Goal: Task Accomplishment & Management: Use online tool/utility

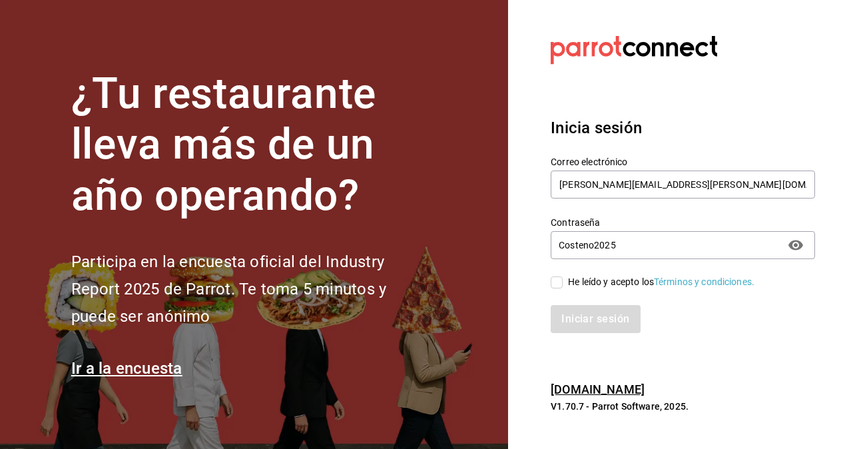
click at [558, 281] on input "He leído y acepto los Términos y condiciones." at bounding box center [557, 282] width 12 height 12
checkbox input "true"
click at [579, 323] on button "Iniciar sesión" at bounding box center [596, 319] width 91 height 28
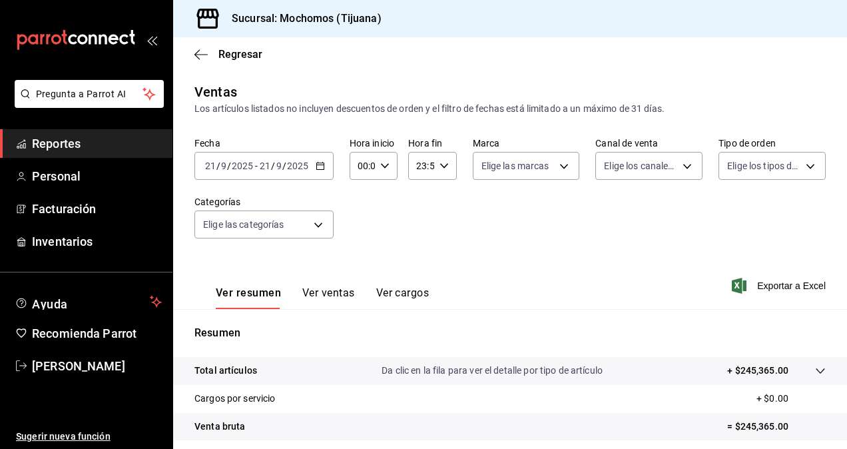
click at [322, 169] on \(Stroke\) "button" at bounding box center [320, 166] width 8 height 7
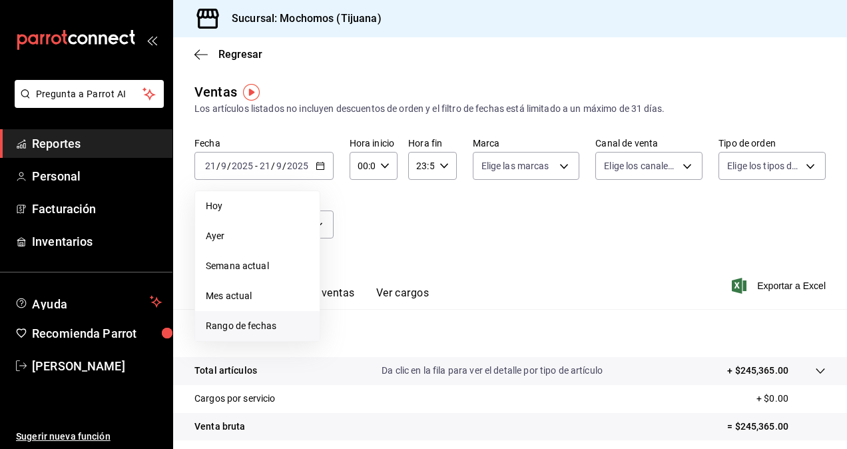
click at [244, 323] on span "Rango de fechas" at bounding box center [257, 326] width 103 height 14
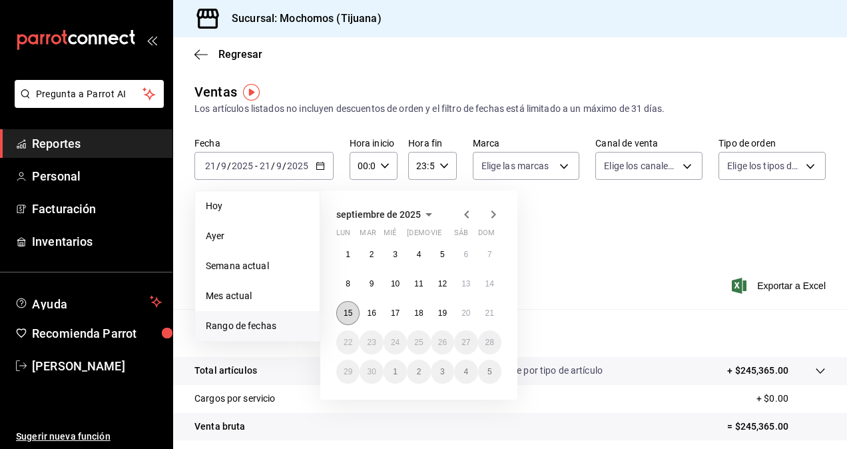
click at [344, 314] on abbr "15" at bounding box center [348, 312] width 9 height 9
click at [490, 317] on abbr "21" at bounding box center [490, 312] width 9 height 9
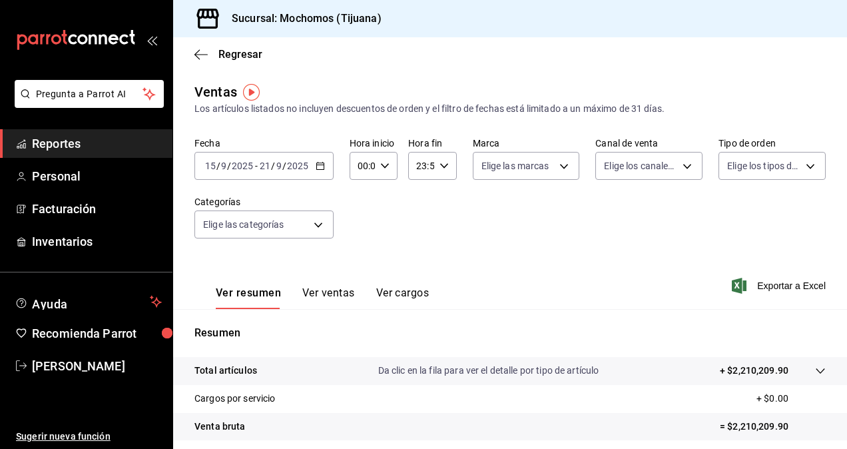
click at [390, 165] on div "00:00 Hora inicio" at bounding box center [374, 166] width 48 height 28
click at [360, 236] on button "05" at bounding box center [360, 226] width 19 height 27
type input "05:00"
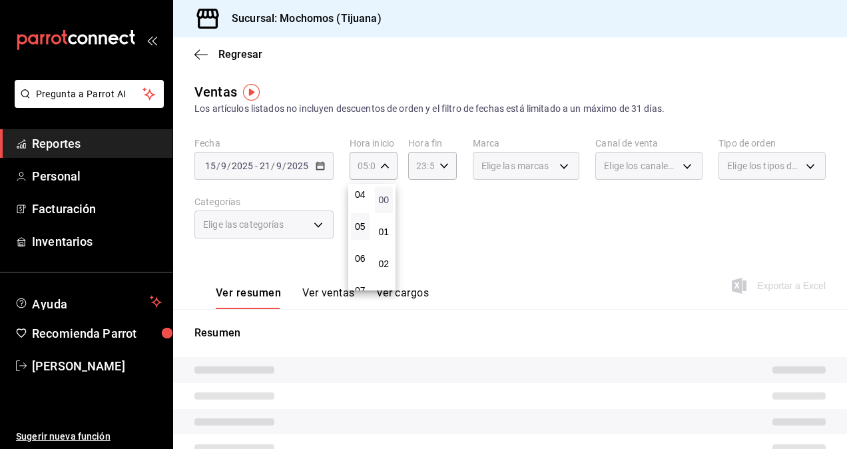
click at [383, 200] on span "00" at bounding box center [384, 199] width 3 height 11
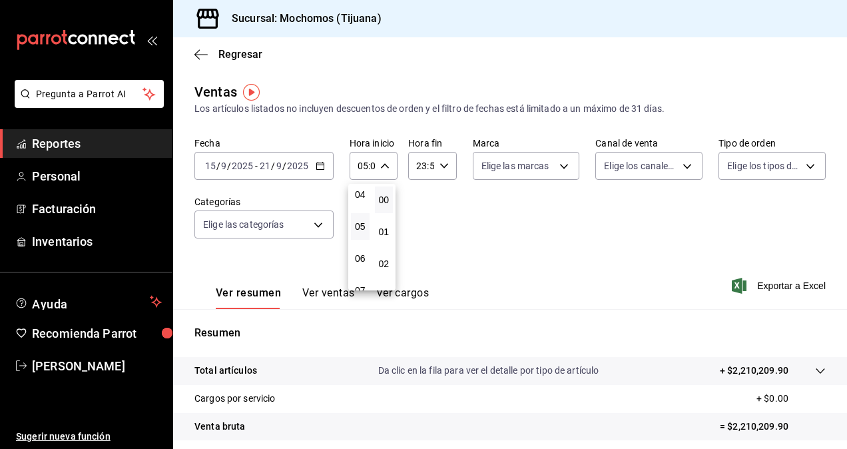
click at [444, 167] on div at bounding box center [423, 224] width 847 height 449
click at [444, 167] on icon "button" at bounding box center [444, 165] width 9 height 9
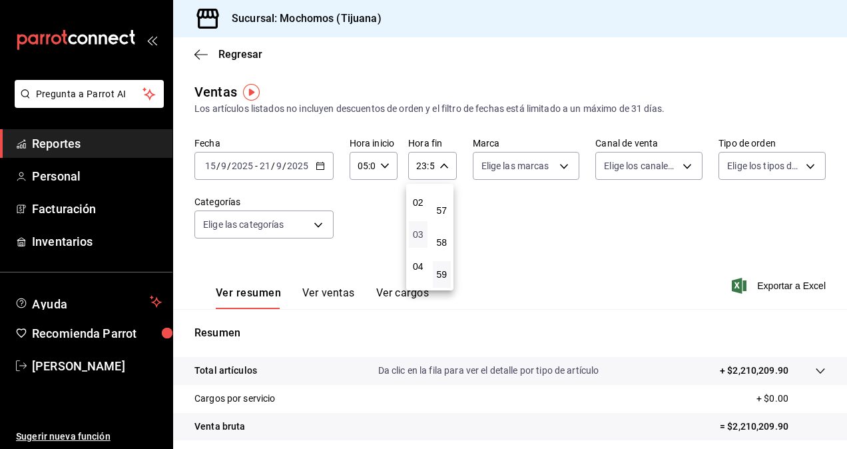
scroll to position [128, 0]
click at [420, 233] on span "05" at bounding box center [418, 231] width 3 height 11
click at [444, 204] on span "00" at bounding box center [442, 199] width 3 height 11
type input "05:00"
click at [520, 236] on div at bounding box center [423, 224] width 847 height 449
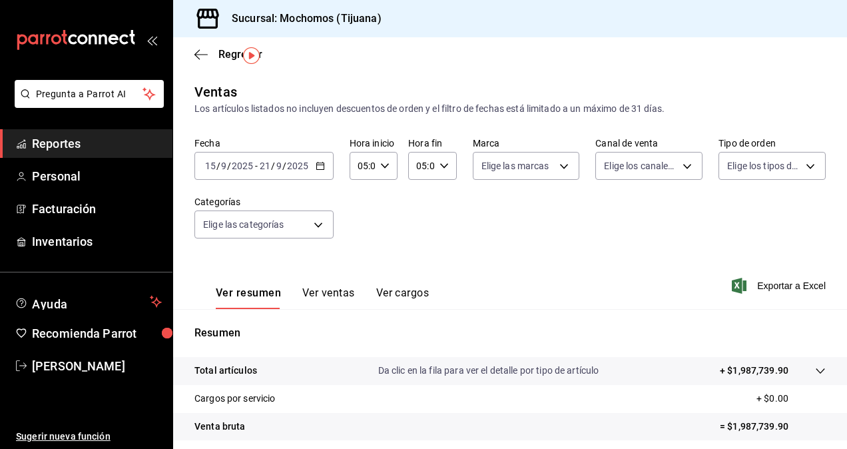
scroll to position [189, 0]
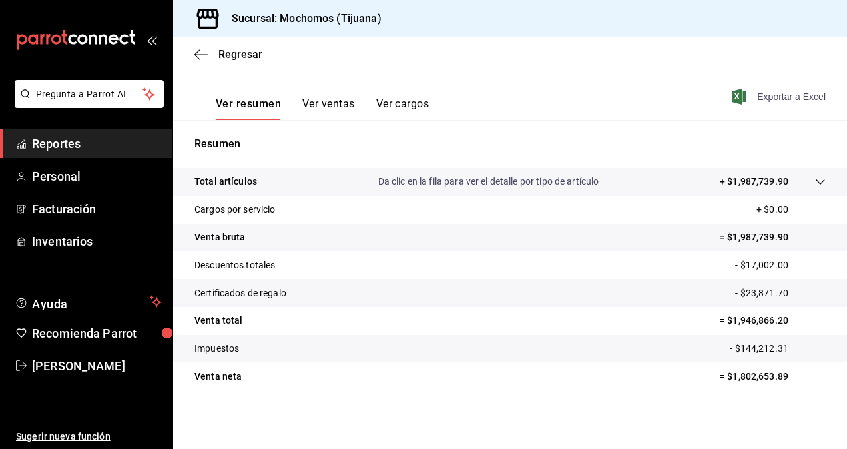
click at [767, 97] on span "Exportar a Excel" at bounding box center [780, 97] width 91 height 16
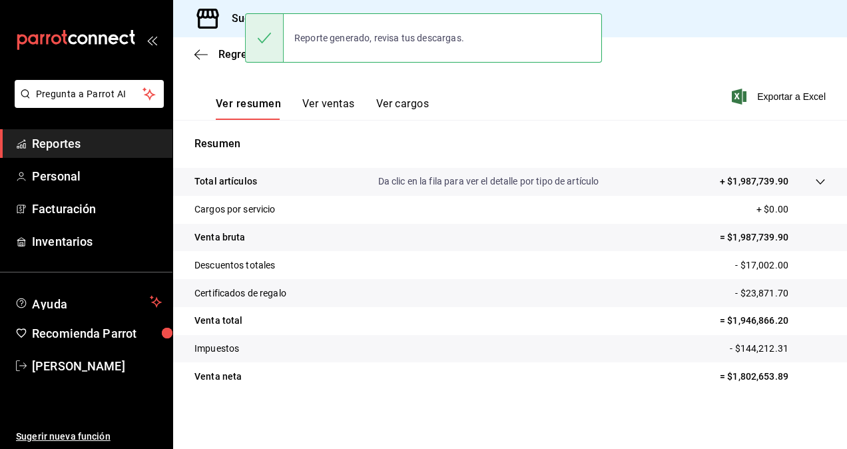
click at [451, 352] on tr "Impuestos - $144,212.31" at bounding box center [510, 349] width 674 height 28
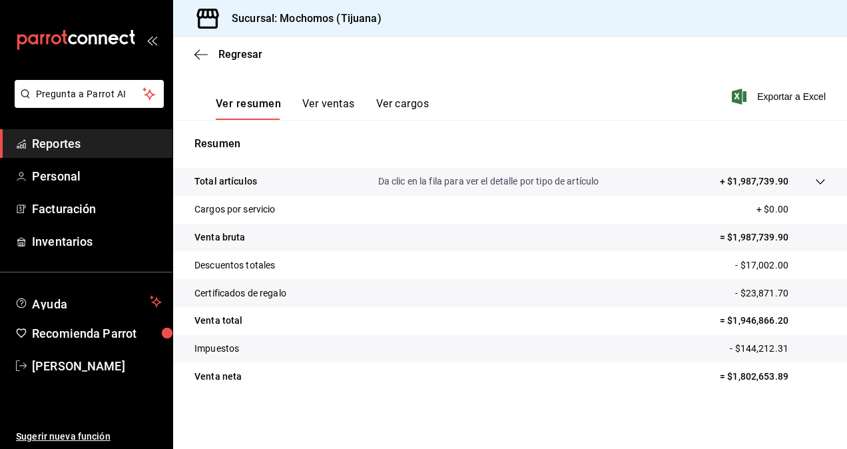
click at [106, 143] on span "Reportes" at bounding box center [97, 144] width 130 height 18
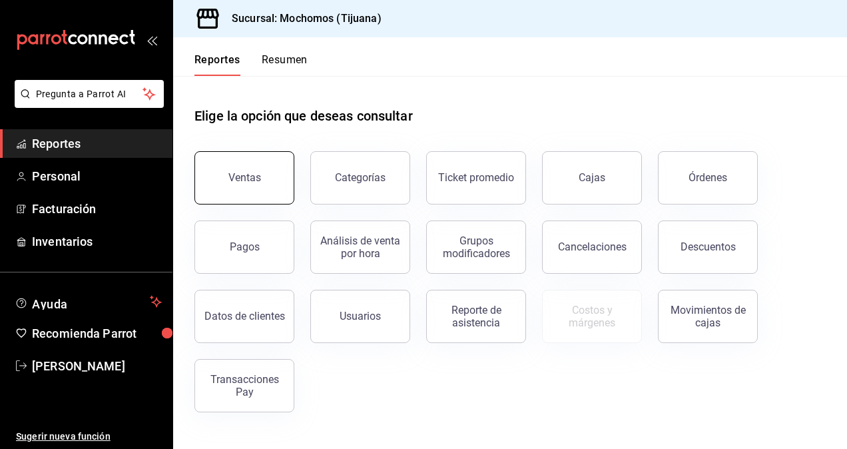
click at [245, 174] on div "Ventas" at bounding box center [244, 177] width 33 height 13
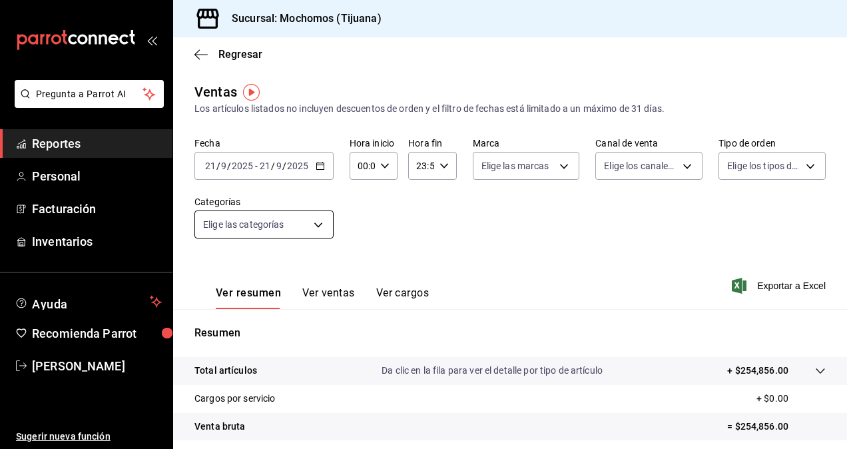
click at [304, 226] on body "Pregunta a Parrot AI Reportes Personal Facturación Inventarios Ayuda Recomienda…" at bounding box center [423, 224] width 847 height 449
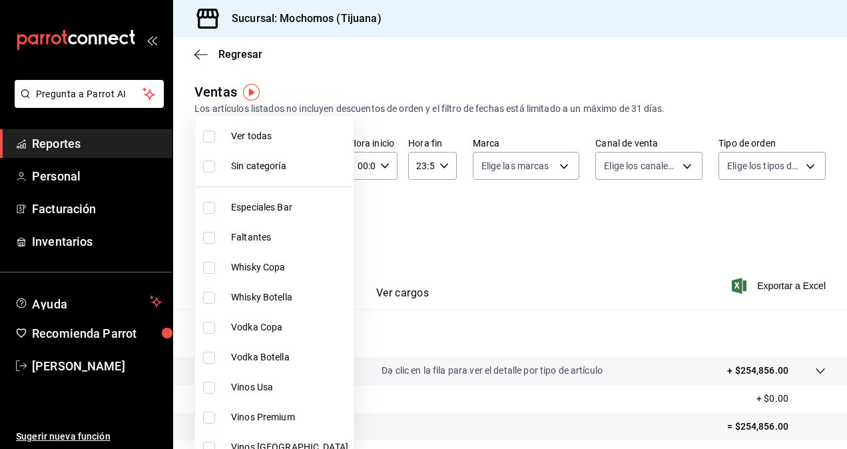
click at [376, 226] on div at bounding box center [423, 224] width 847 height 449
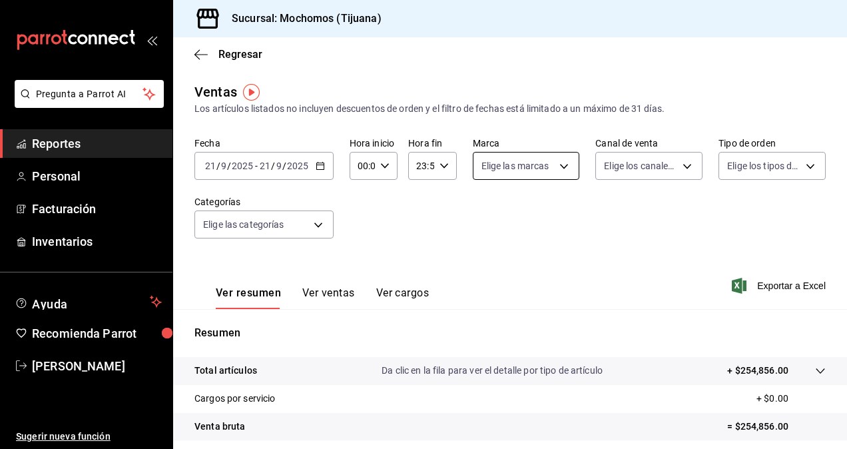
click at [561, 163] on body "Pregunta a Parrot AI Reportes Personal Facturación Inventarios Ayuda Recomienda…" at bounding box center [423, 224] width 847 height 449
click at [486, 261] on input "checkbox" at bounding box center [484, 262] width 12 height 12
checkbox input "true"
type input "c300ab0f-4e96-434a-ab79-9fec8b673c9f"
checkbox input "true"
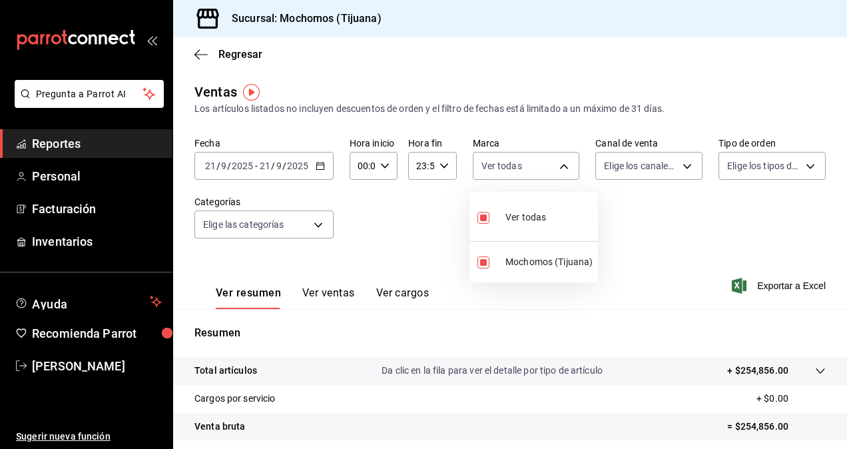
click at [675, 168] on div at bounding box center [423, 224] width 847 height 449
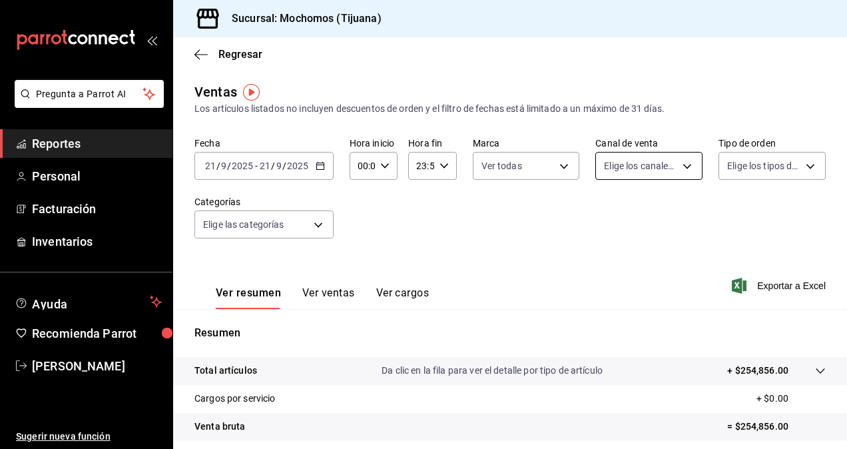
click at [678, 165] on body "Pregunta a Parrot AI Reportes Personal Facturación Inventarios Ayuda Recomienda…" at bounding box center [423, 224] width 847 height 449
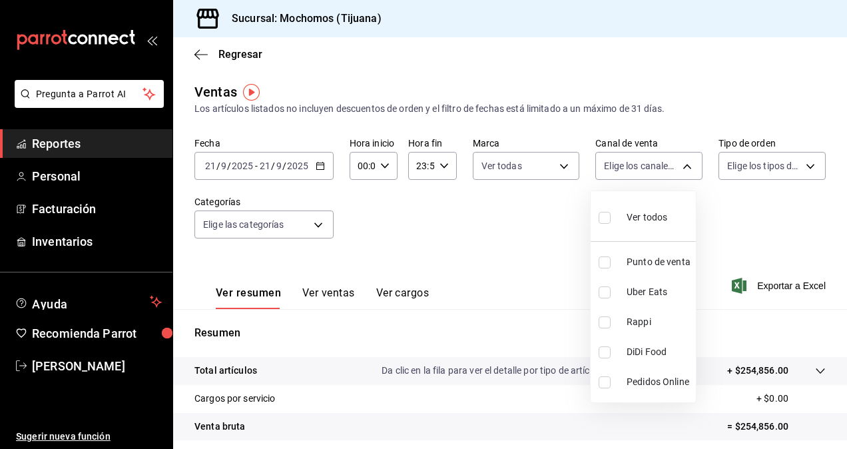
click at [603, 264] on input "checkbox" at bounding box center [605, 262] width 12 height 12
checkbox input "true"
type input "PARROT"
click at [781, 170] on div at bounding box center [423, 224] width 847 height 449
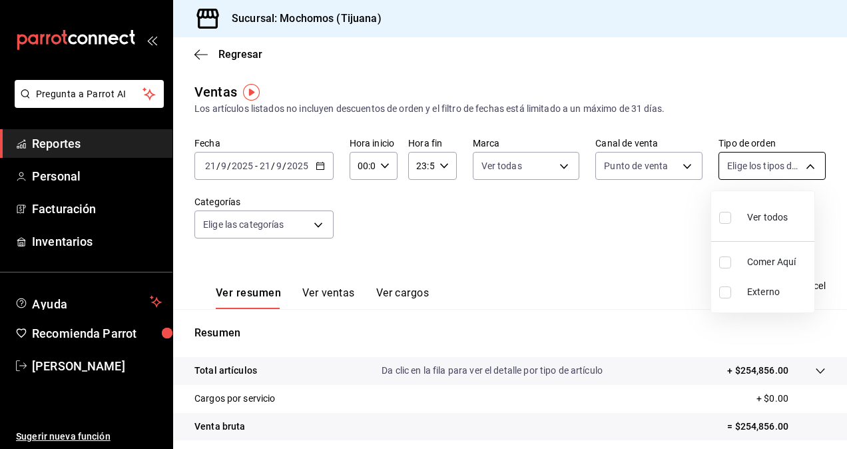
click at [794, 167] on body "Pregunta a Parrot AI Reportes Personal Facturación Inventarios Ayuda Recomienda…" at bounding box center [423, 224] width 847 height 449
click at [725, 220] on input "checkbox" at bounding box center [725, 218] width 12 height 12
checkbox input "true"
type input "59fdec9d-7e45-44f1-b527-5416629fe4e9,EXTERNAL"
checkbox input "true"
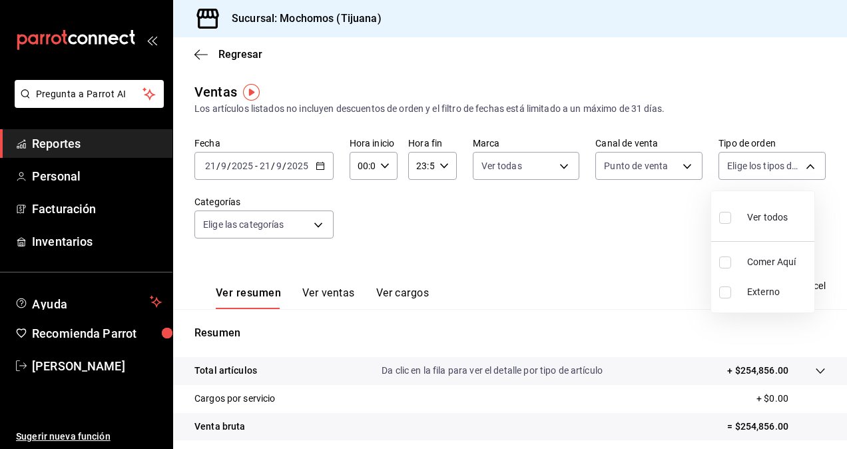
checkbox input "true"
click at [600, 243] on div at bounding box center [423, 224] width 847 height 449
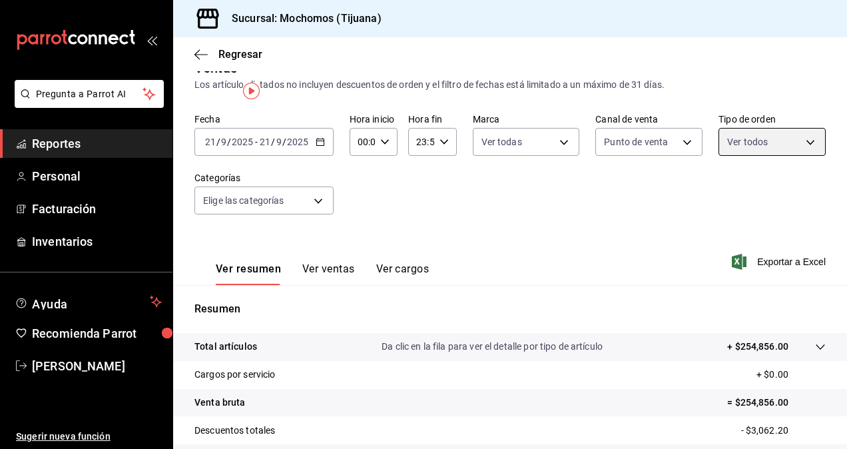
scroll to position [133, 0]
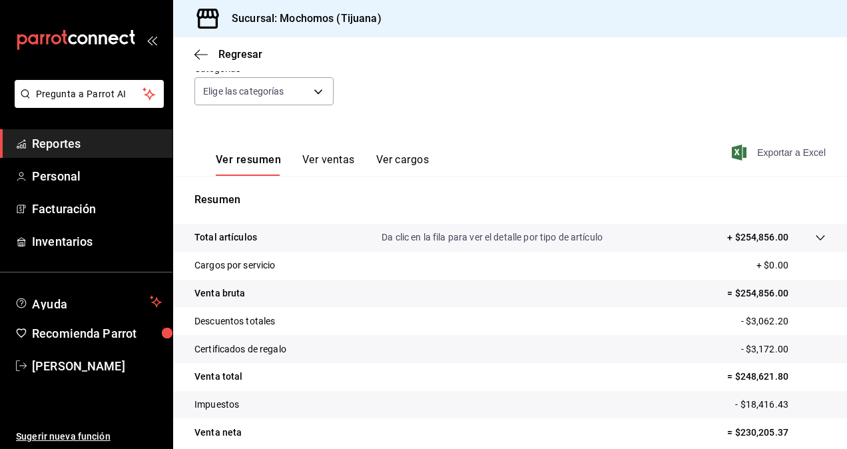
click at [759, 155] on span "Exportar a Excel" at bounding box center [780, 153] width 91 height 16
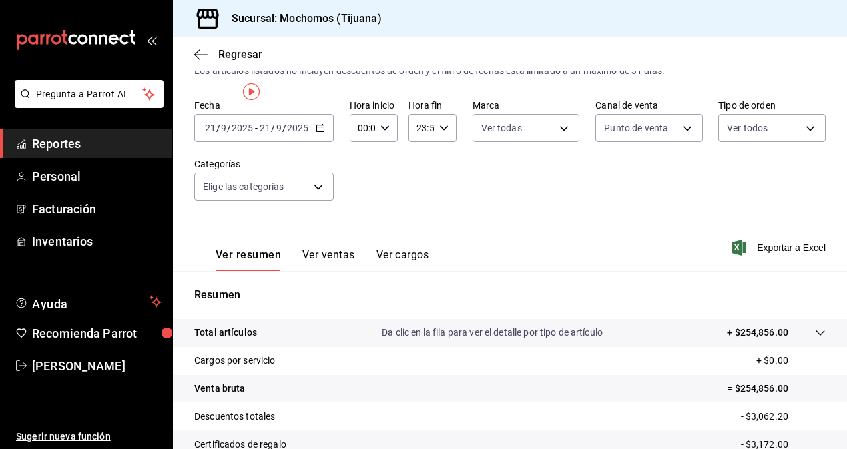
scroll to position [0, 0]
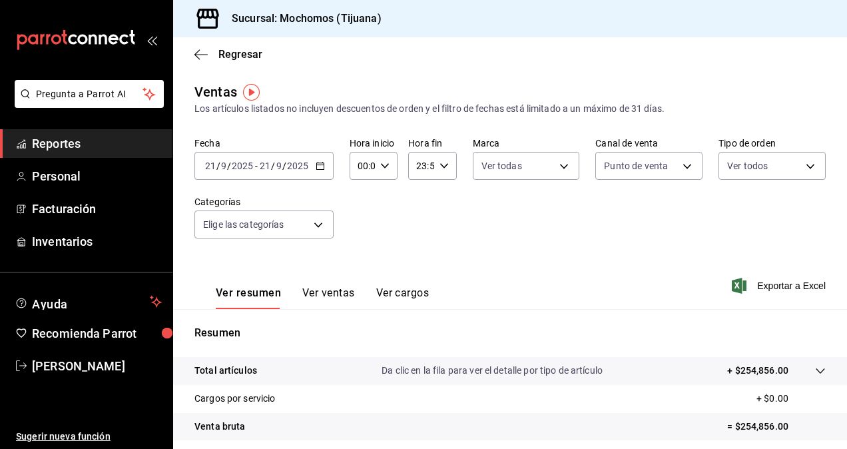
click at [316, 159] on div "2025-09-21 21 / 9 / 2025 - 2025-09-21 21 / 9 / 2025" at bounding box center [263, 166] width 139 height 28
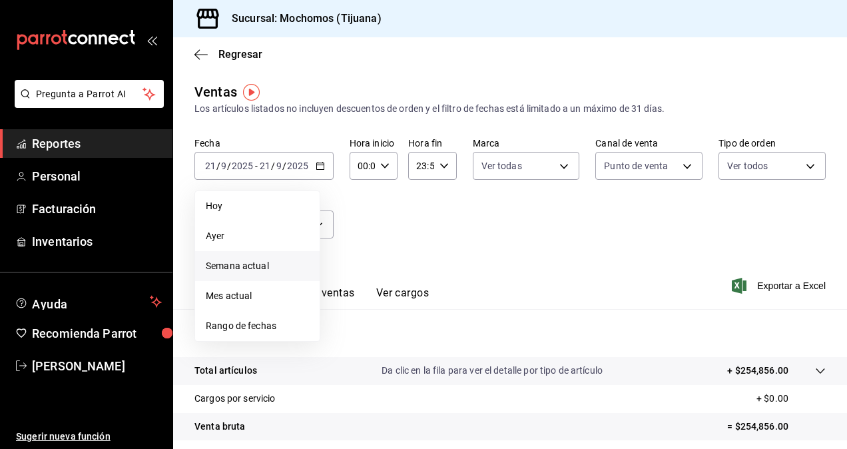
click at [263, 271] on span "Semana actual" at bounding box center [257, 266] width 103 height 14
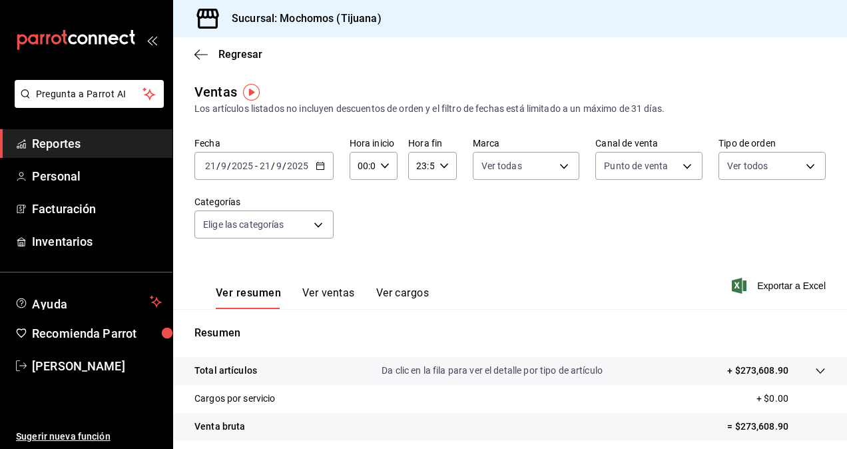
click at [318, 167] on icon "button" at bounding box center [320, 165] width 9 height 9
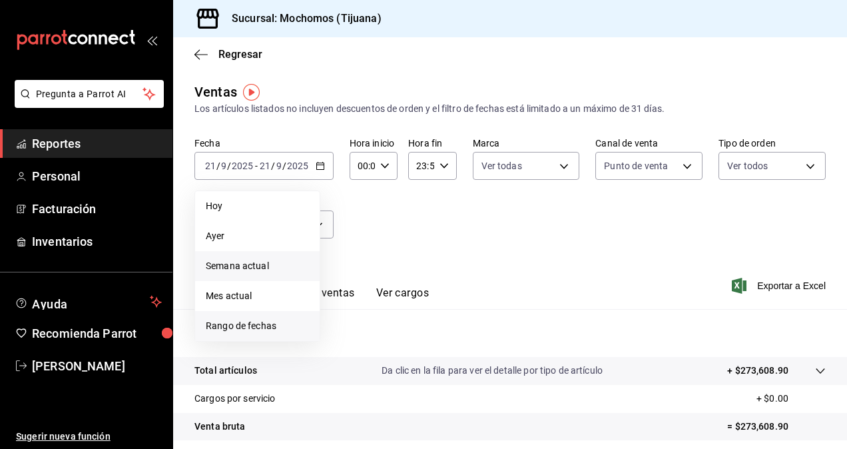
click at [237, 334] on li "Rango de fechas" at bounding box center [257, 326] width 125 height 30
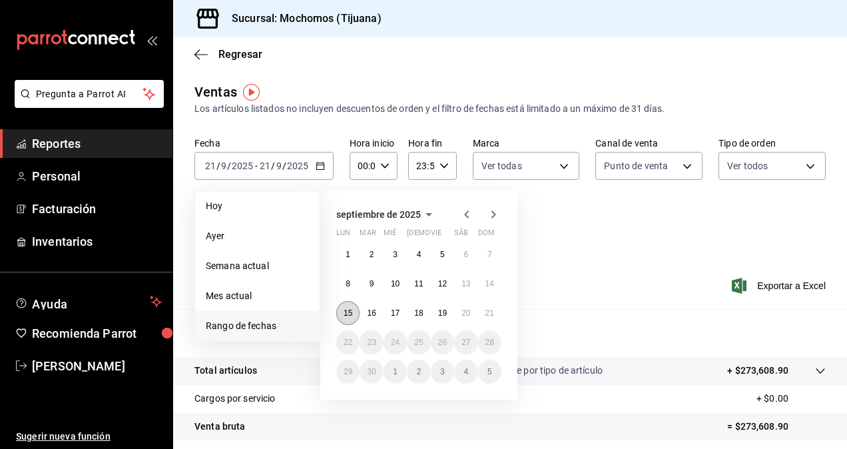
click at [343, 317] on button "15" at bounding box center [347, 313] width 23 height 24
click at [494, 312] on button "21" at bounding box center [489, 313] width 23 height 24
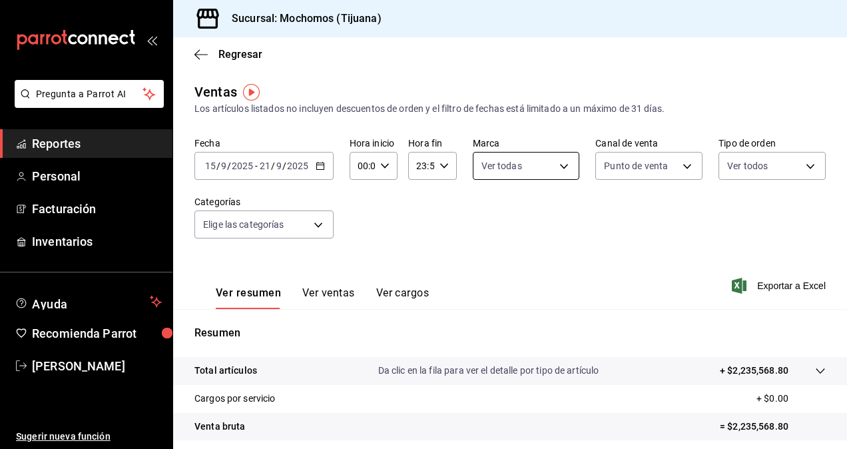
click at [553, 171] on body "Pregunta a Parrot AI Reportes Personal Facturación Inventarios Ayuda Recomienda…" at bounding box center [423, 224] width 847 height 449
click at [469, 264] on div "Ver todas Mochomos (Tijuana)" at bounding box center [534, 236] width 130 height 93
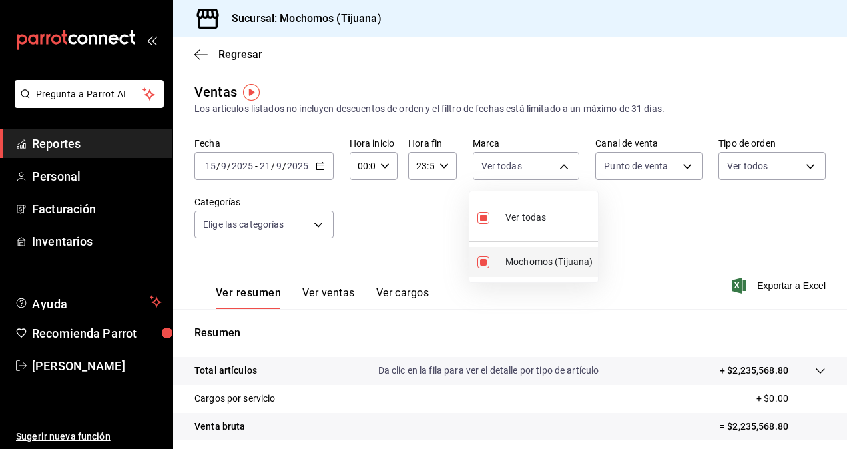
click at [477, 258] on li "Mochomos (Tijuana)" at bounding box center [534, 262] width 129 height 30
checkbox input "false"
click at [490, 265] on ul "Ver todas Mochomos (Tijuana)" at bounding box center [534, 236] width 129 height 91
click at [485, 262] on input "checkbox" at bounding box center [484, 262] width 12 height 12
checkbox input "true"
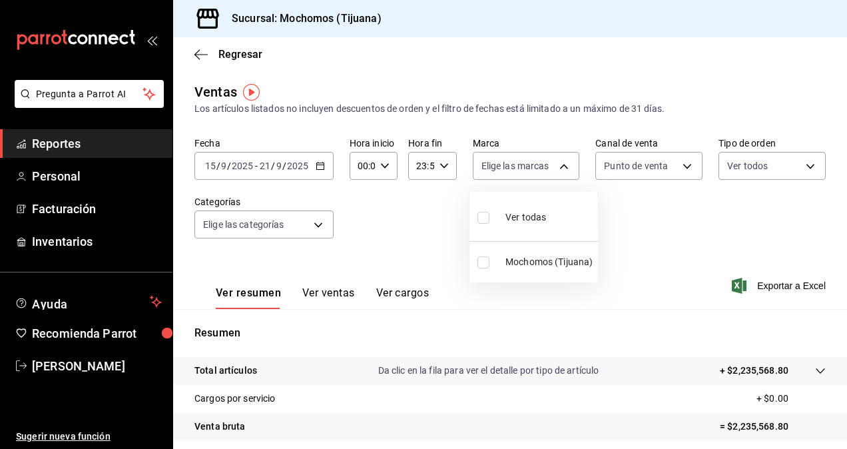
type input "c300ab0f-4e96-434a-ab79-9fec8b673c9f"
checkbox input "true"
click at [381, 232] on div at bounding box center [423, 224] width 847 height 449
click at [385, 163] on icon "button" at bounding box center [384, 165] width 9 height 9
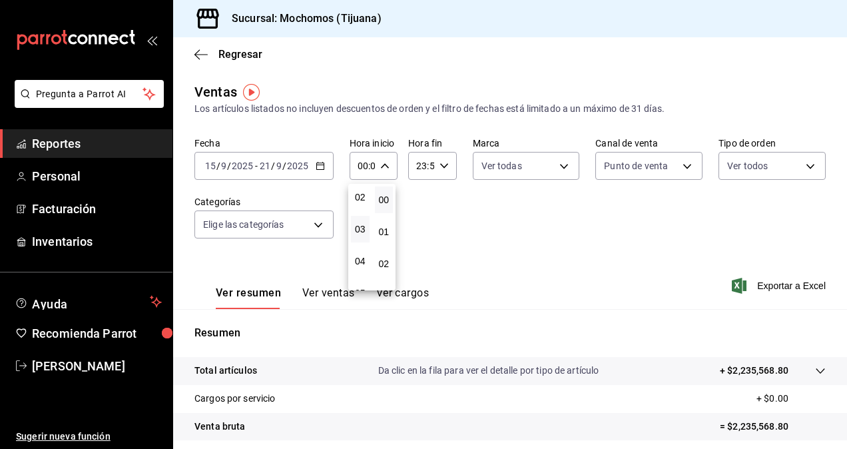
scroll to position [133, 0]
click at [359, 230] on span "05" at bounding box center [360, 226] width 3 height 11
type input "05:00"
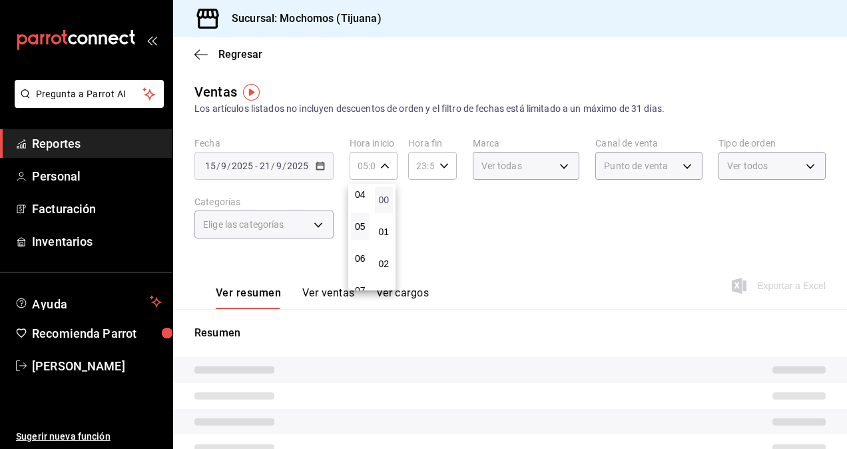
click at [383, 197] on span "00" at bounding box center [384, 199] width 3 height 11
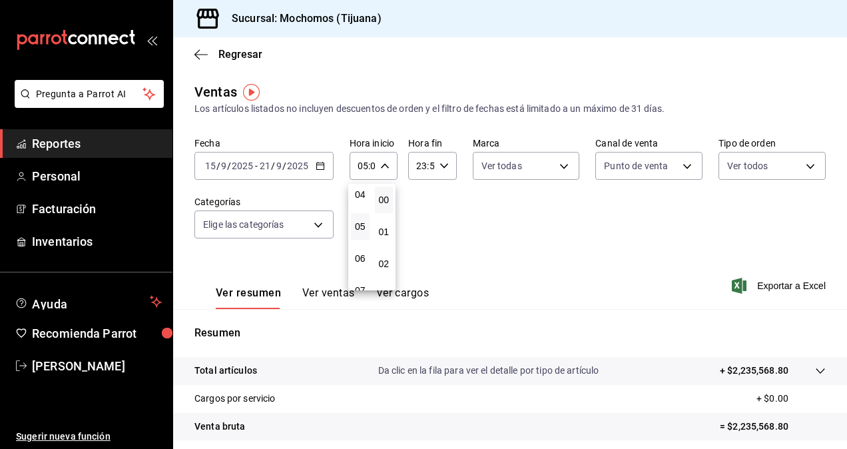
click at [436, 163] on div at bounding box center [423, 224] width 847 height 449
click at [440, 167] on icon "button" at bounding box center [444, 165] width 9 height 9
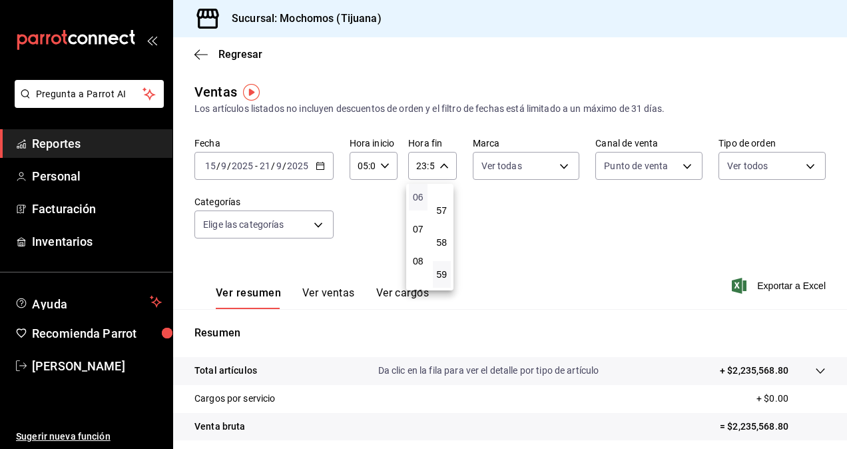
scroll to position [128, 0]
click at [419, 238] on button "05" at bounding box center [418, 231] width 19 height 27
click at [443, 195] on span "00" at bounding box center [442, 199] width 3 height 11
type input "05:00"
click at [585, 204] on div at bounding box center [423, 224] width 847 height 449
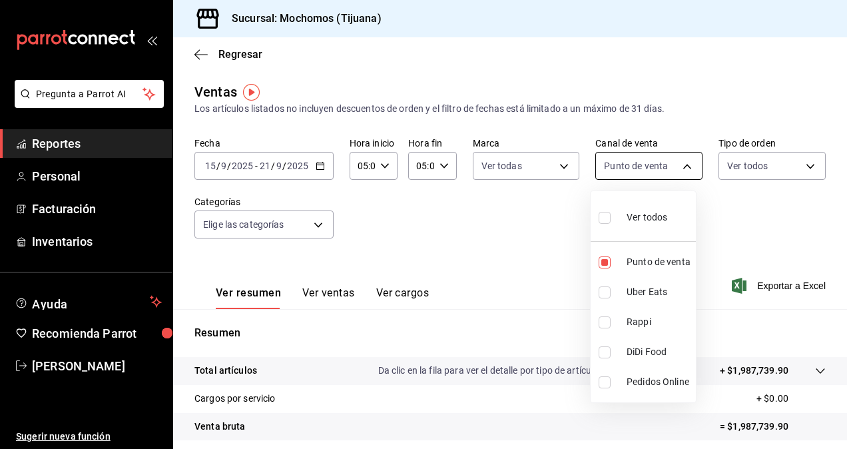
click at [673, 167] on body "Pregunta a Parrot AI Reportes Personal Facturación Inventarios Ayuda Recomienda…" at bounding box center [423, 224] width 847 height 449
click at [721, 208] on div at bounding box center [423, 224] width 847 height 449
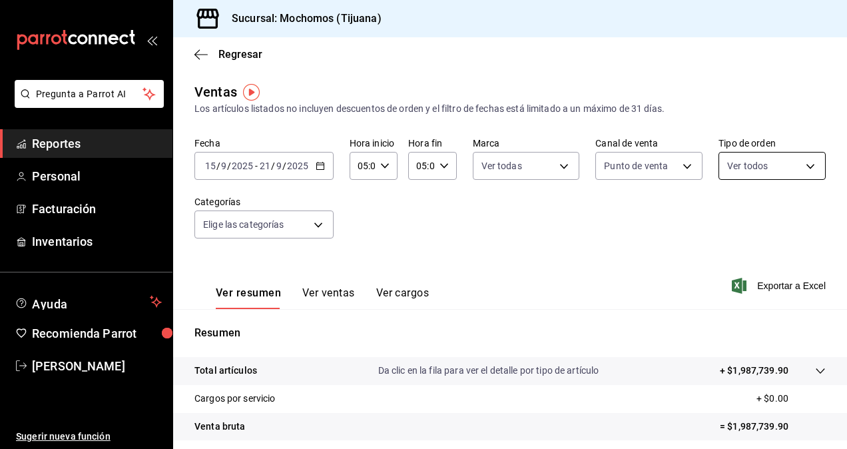
click at [794, 166] on body "Pregunta a Parrot AI Reportes Personal Facturación Inventarios Ayuda Recomienda…" at bounding box center [423, 224] width 847 height 449
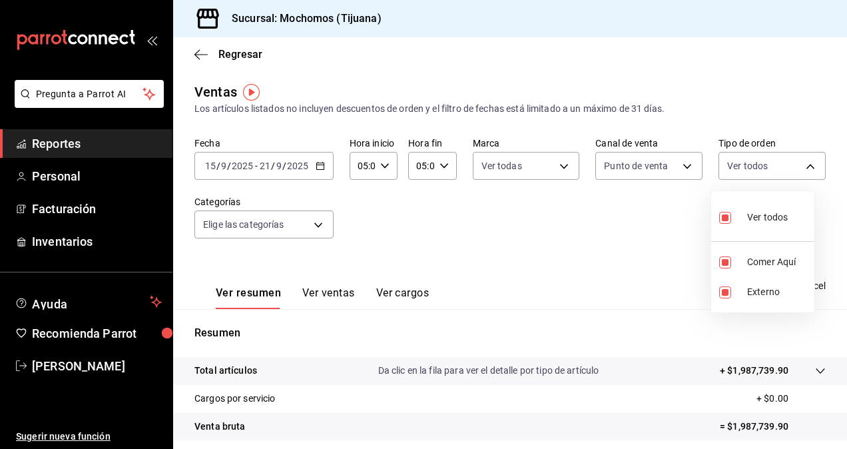
click at [639, 237] on div at bounding box center [423, 224] width 847 height 449
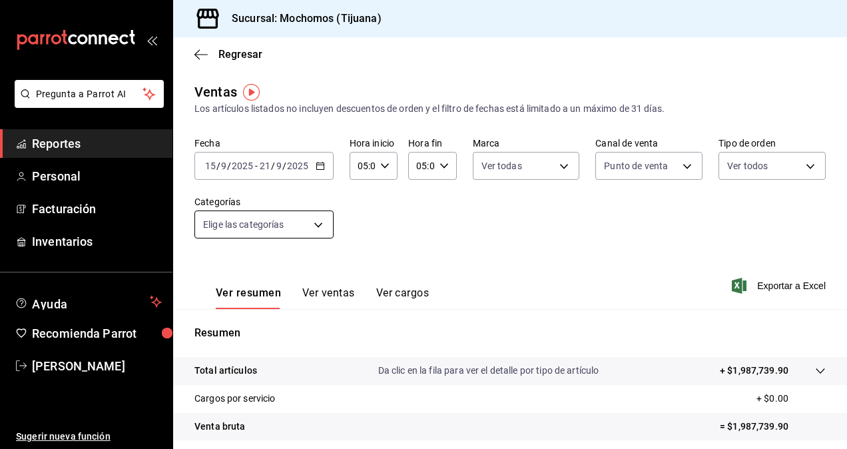
click at [304, 230] on body "Pregunta a Parrot AI Reportes Personal Facturación Inventarios Ayuda Recomienda…" at bounding box center [423, 224] width 847 height 449
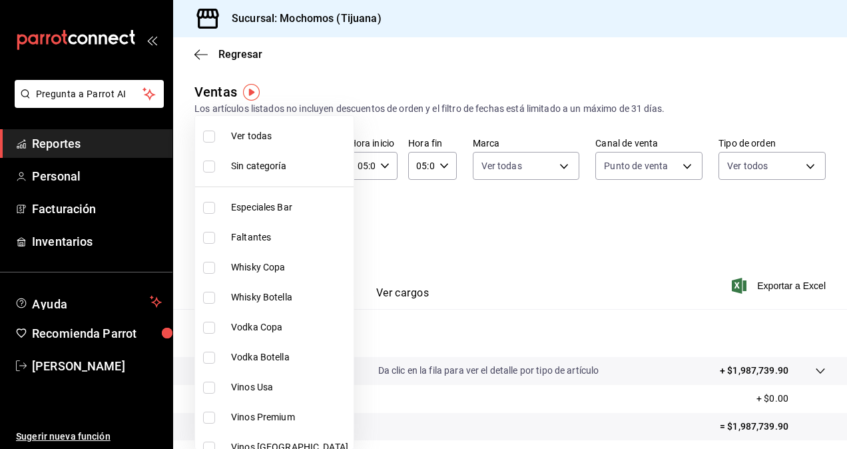
click at [216, 131] on label at bounding box center [211, 137] width 17 height 12
click at [215, 131] on input "checkbox" at bounding box center [209, 137] width 12 height 12
checkbox input "false"
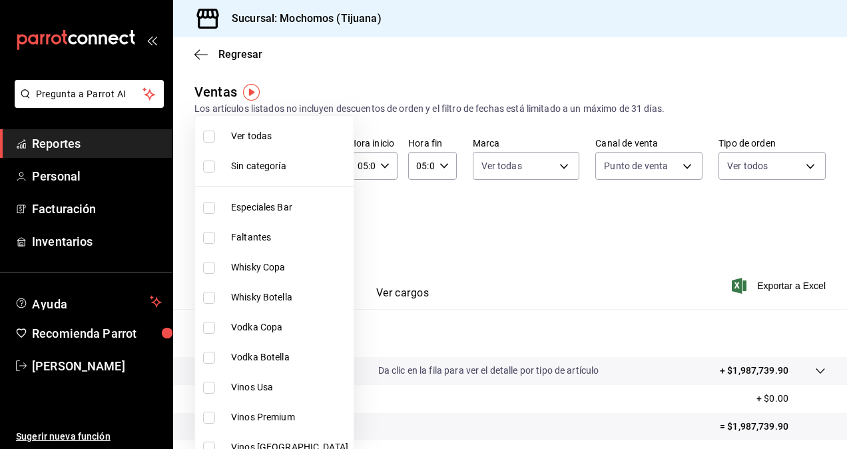
checkbox input "false"
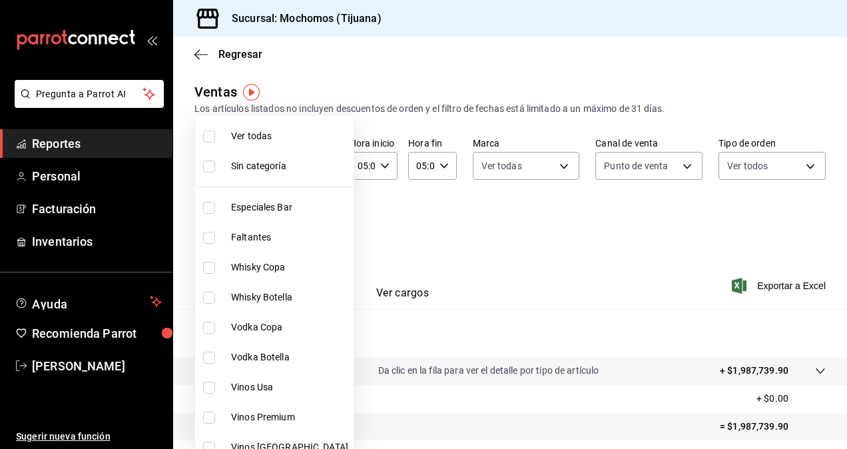
checkbox input "false"
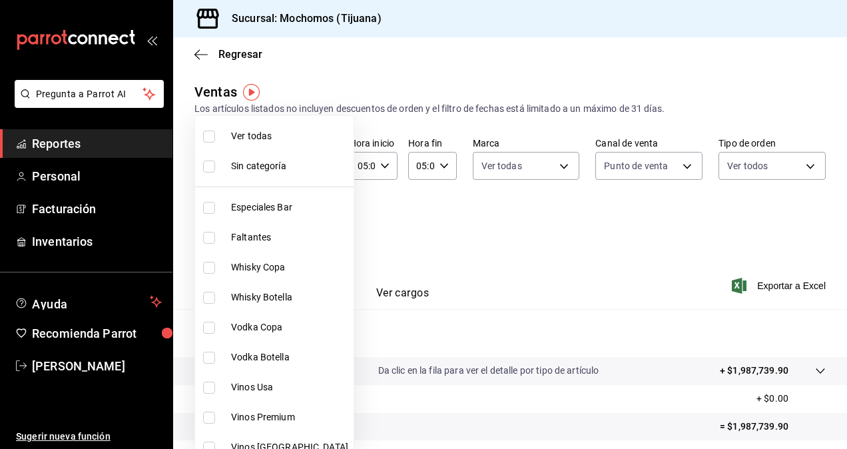
checkbox input "false"
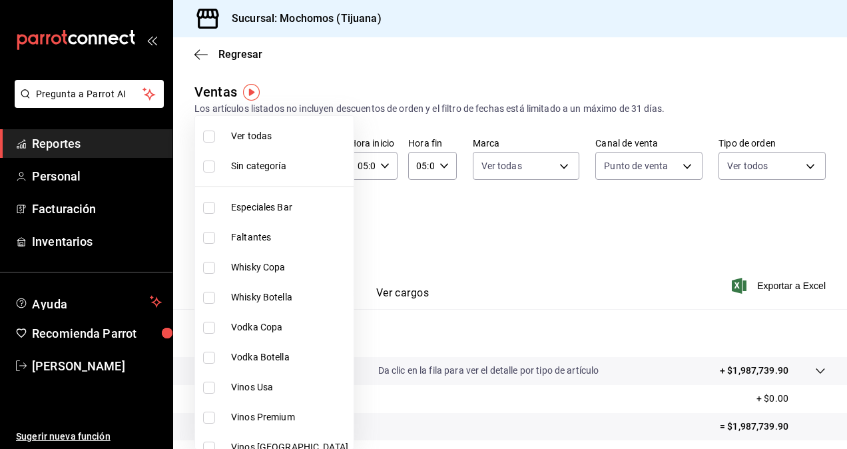
checkbox input "false"
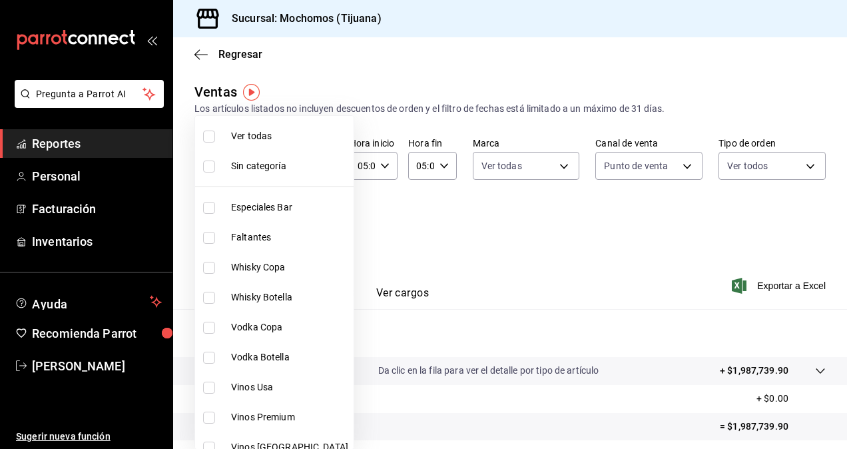
checkbox input "false"
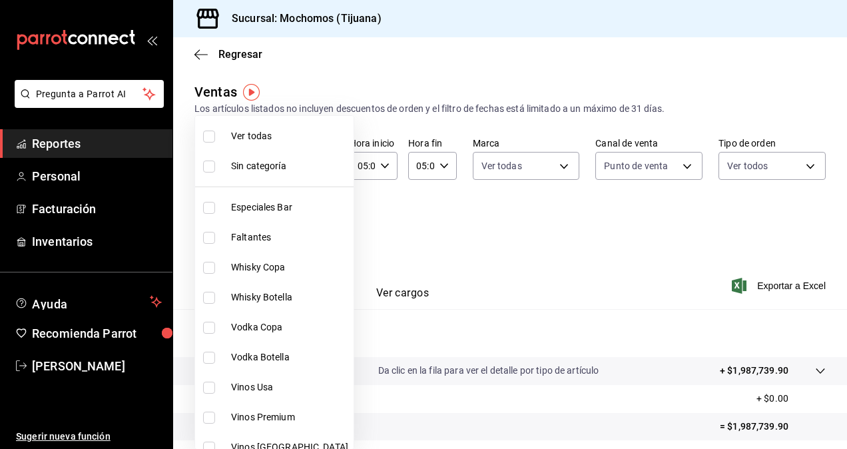
checkbox input "false"
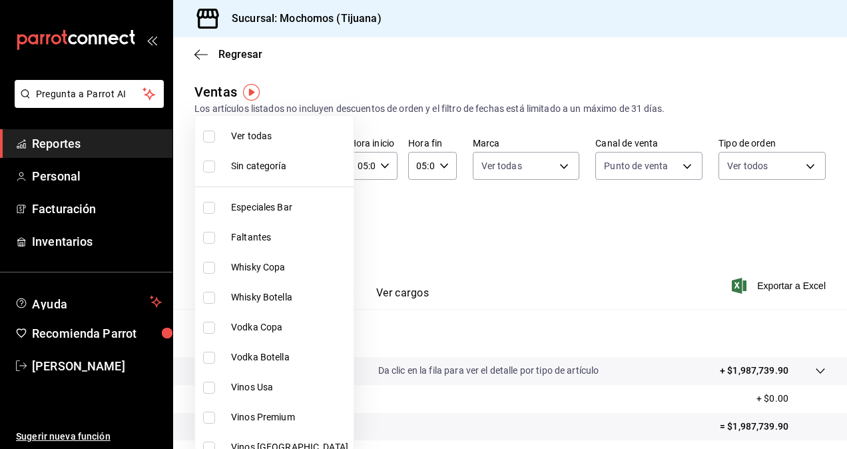
checkbox input "false"
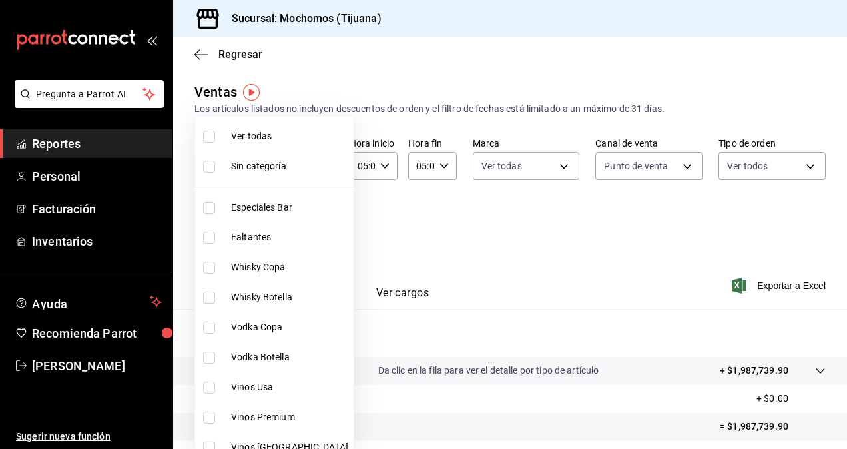
checkbox input "false"
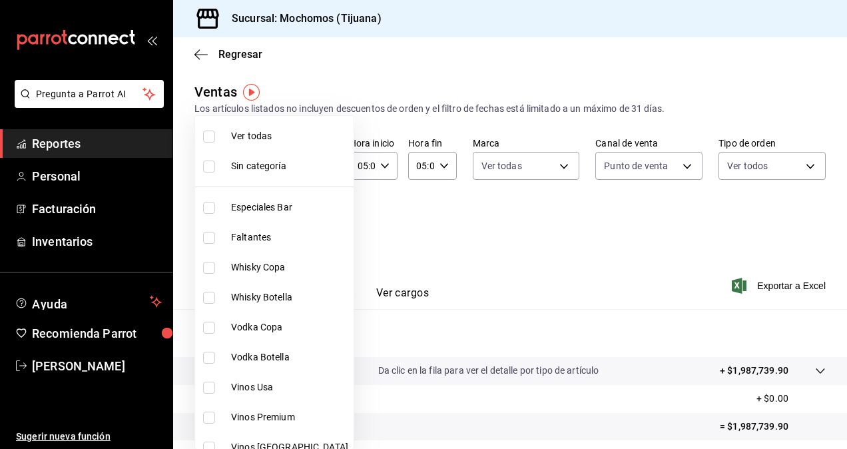
checkbox input "false"
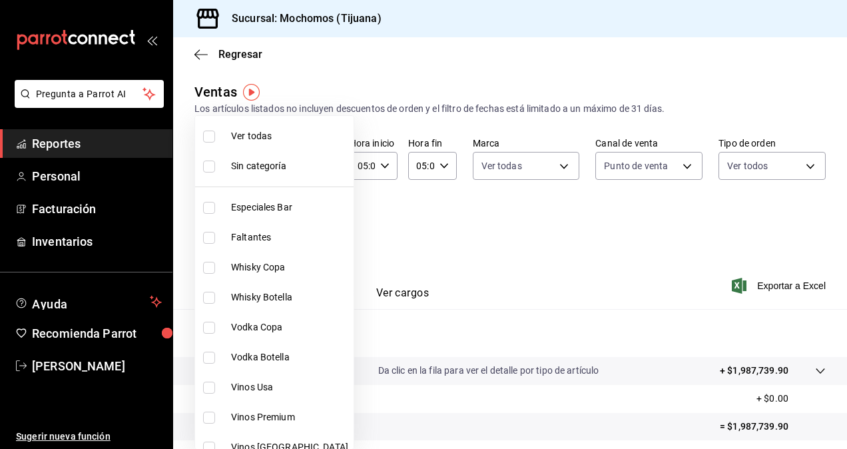
checkbox input "false"
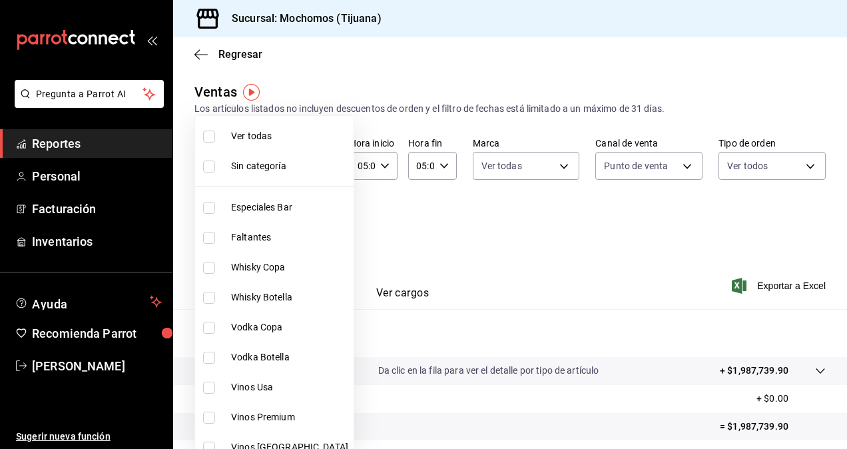
checkbox input "false"
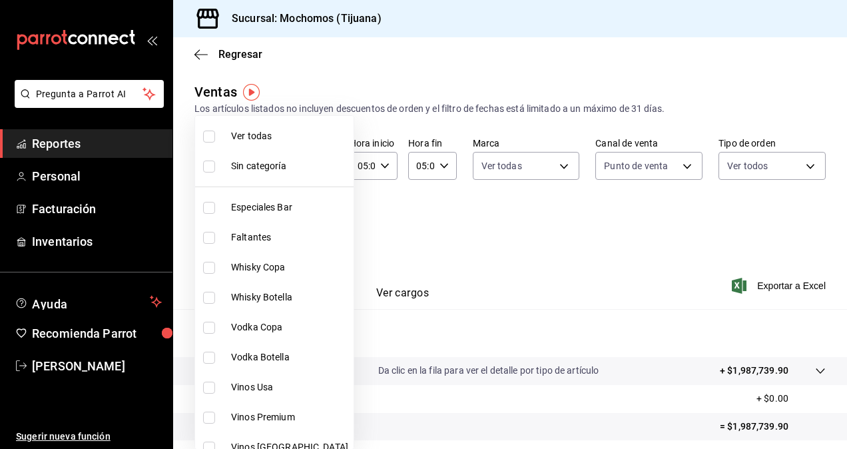
checkbox input "false"
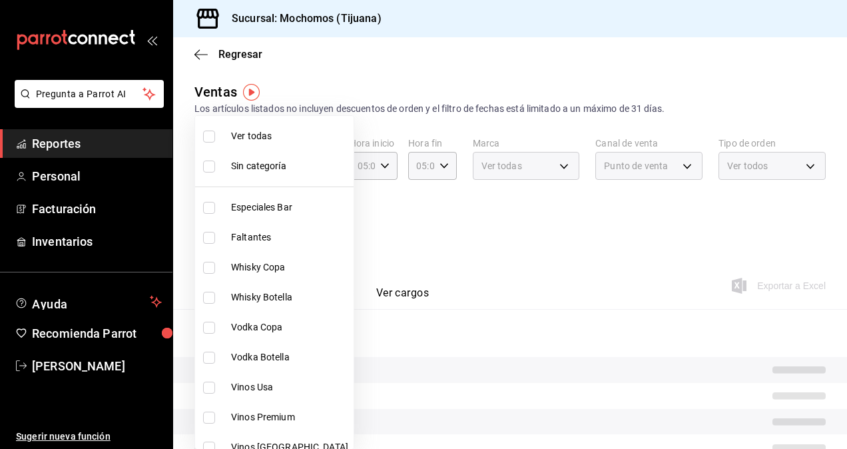
click at [208, 140] on input "checkbox" at bounding box center [209, 137] width 12 height 12
checkbox input "true"
type input "d01c1a80-0c2c-4bb7-96a3-2750fe7e1a71,a374eb17-8ac6-42e7-8227-74a2ddfc174f,358d4…"
checkbox input "true"
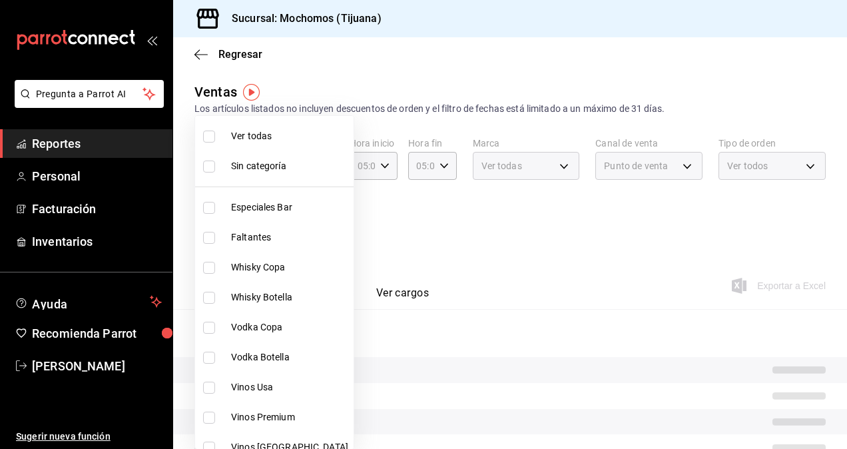
checkbox input "true"
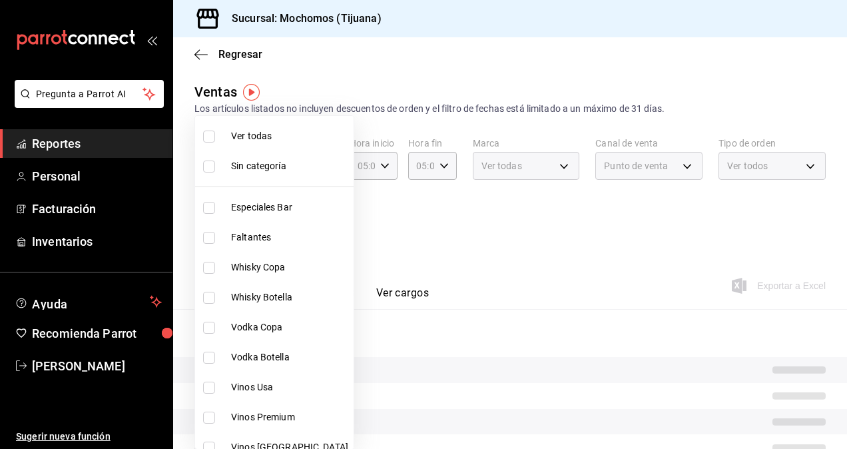
checkbox input "true"
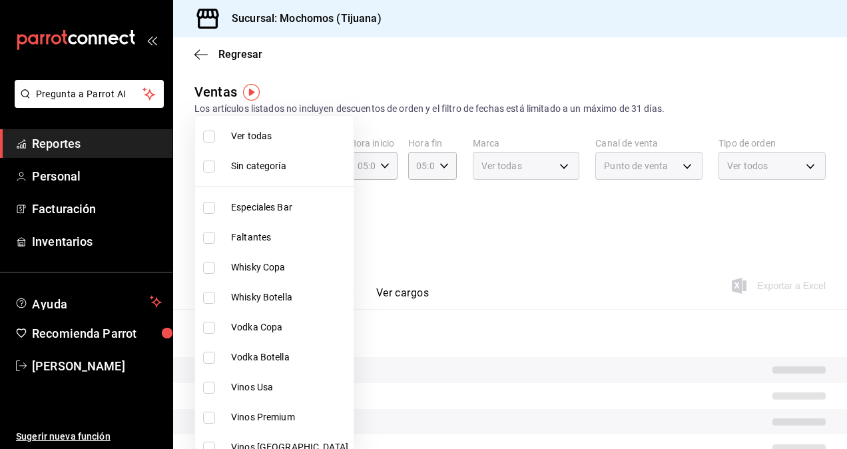
checkbox input "true"
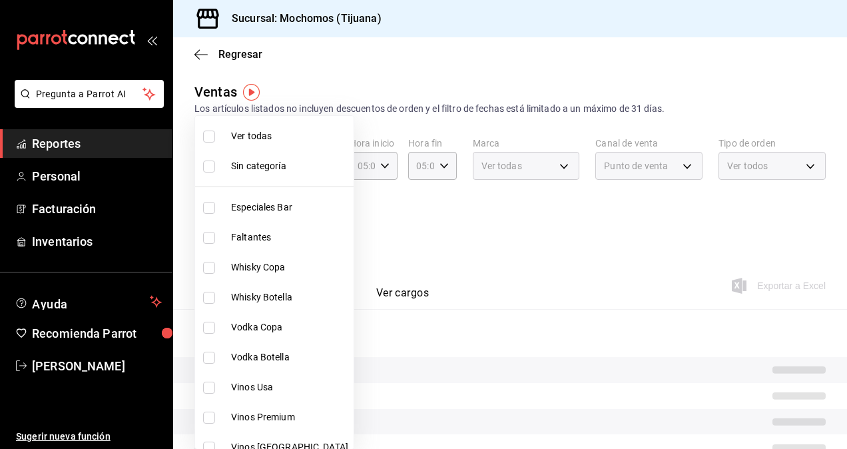
checkbox input "true"
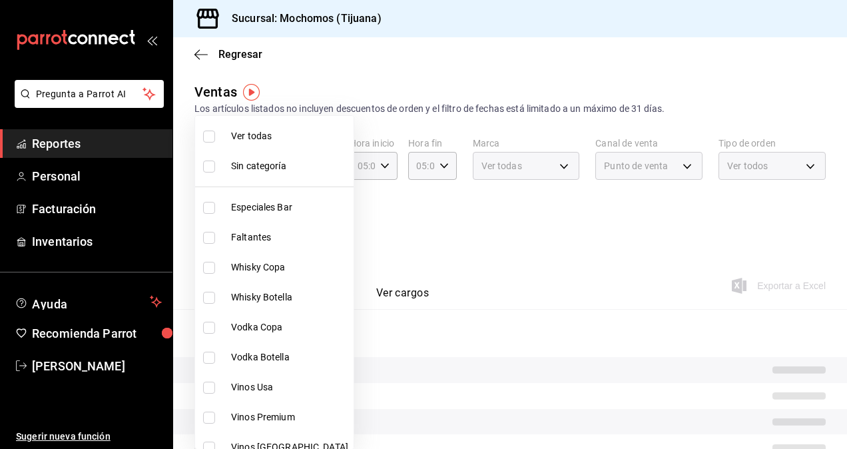
checkbox input "true"
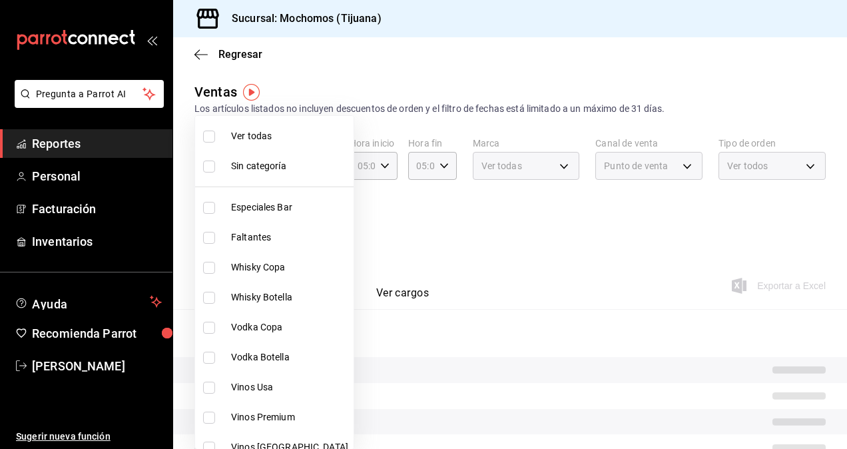
checkbox input "true"
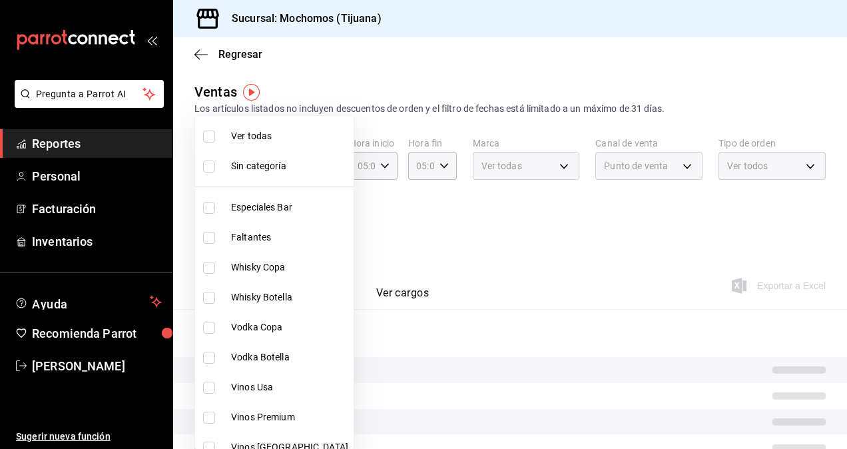
checkbox input "true"
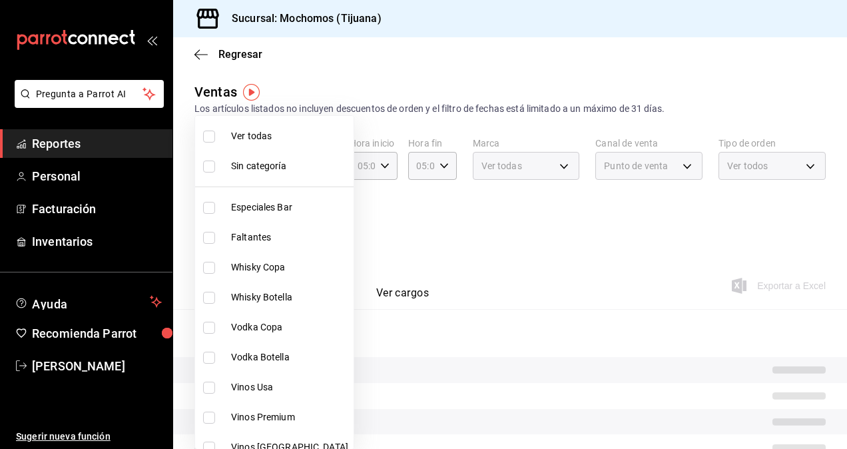
checkbox input "true"
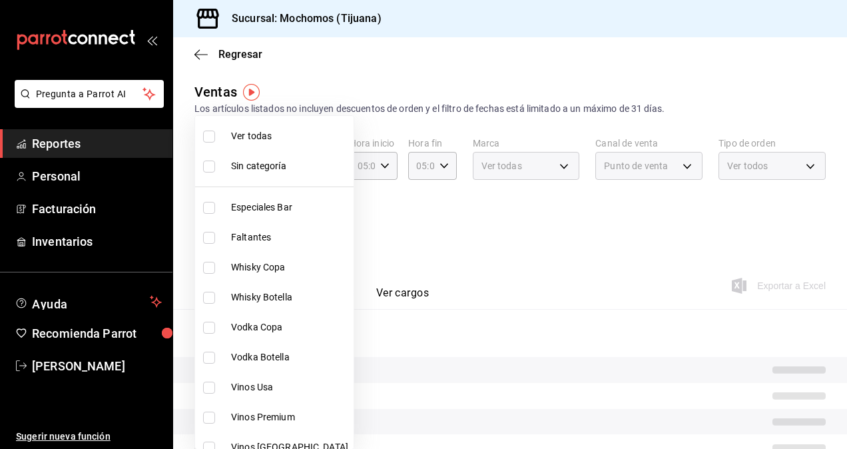
checkbox input "true"
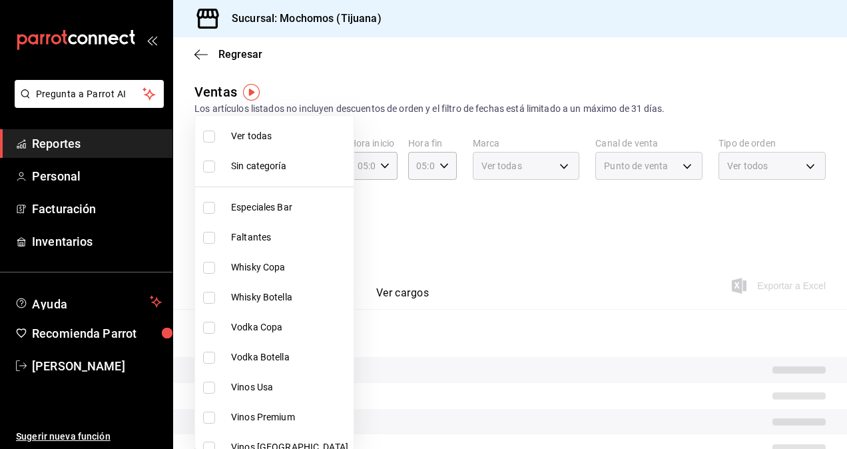
checkbox input "true"
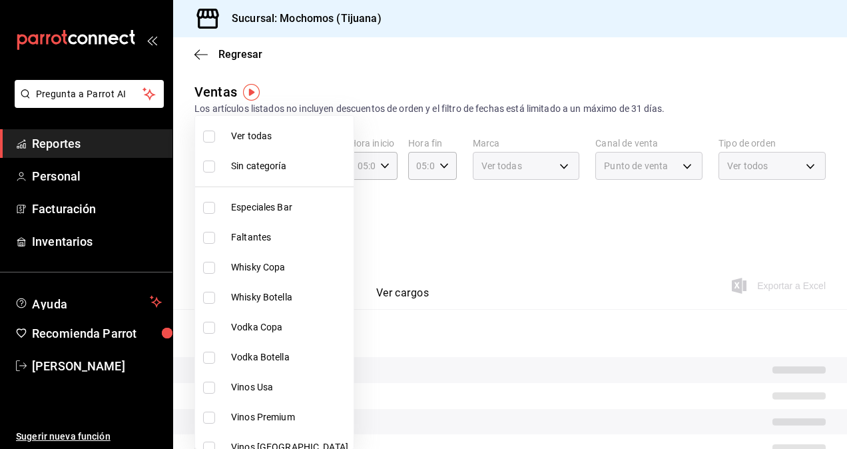
checkbox input "true"
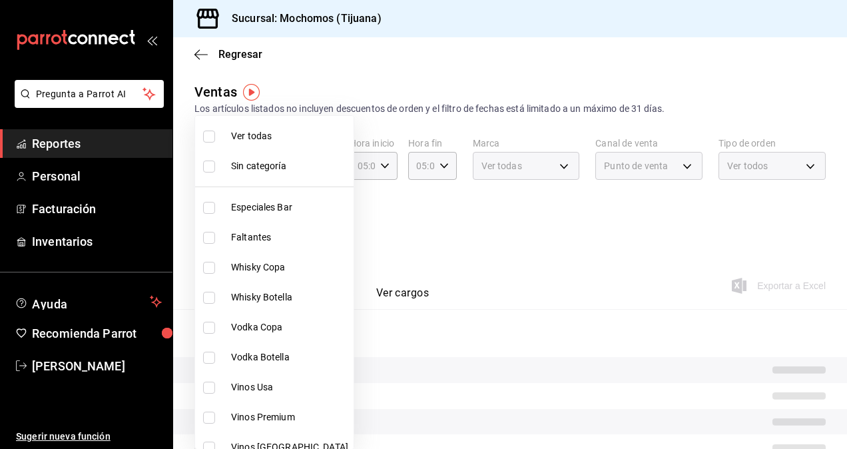
checkbox input "true"
click at [498, 216] on div at bounding box center [423, 224] width 847 height 449
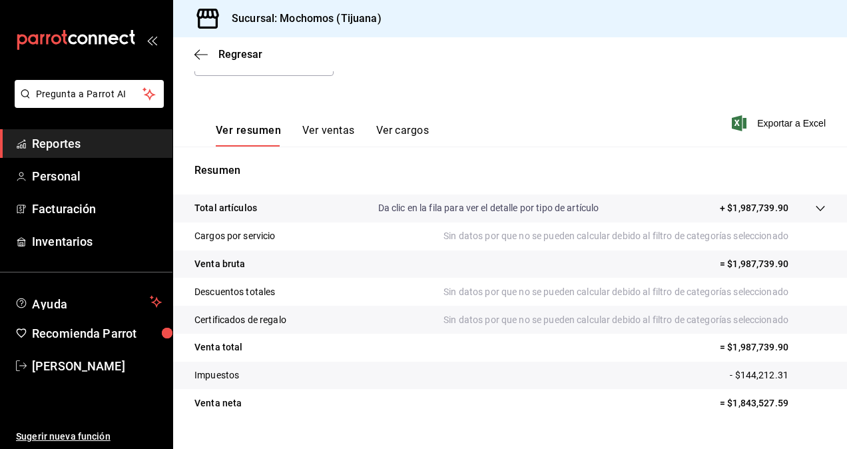
scroll to position [189, 0]
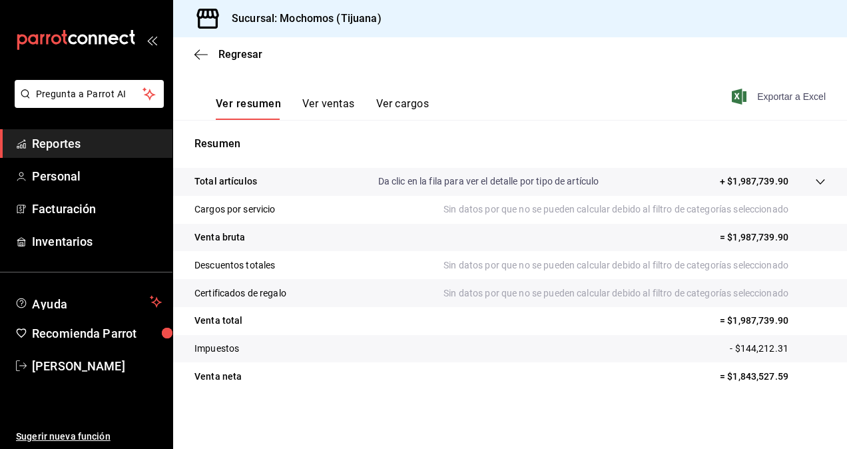
click at [763, 100] on span "Exportar a Excel" at bounding box center [780, 97] width 91 height 16
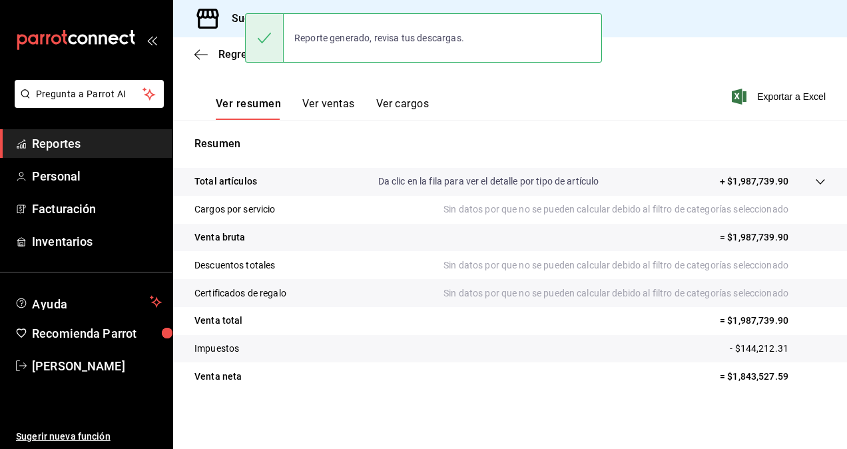
click at [470, 385] on tr "Venta neta = $1,843,527.59" at bounding box center [510, 376] width 674 height 28
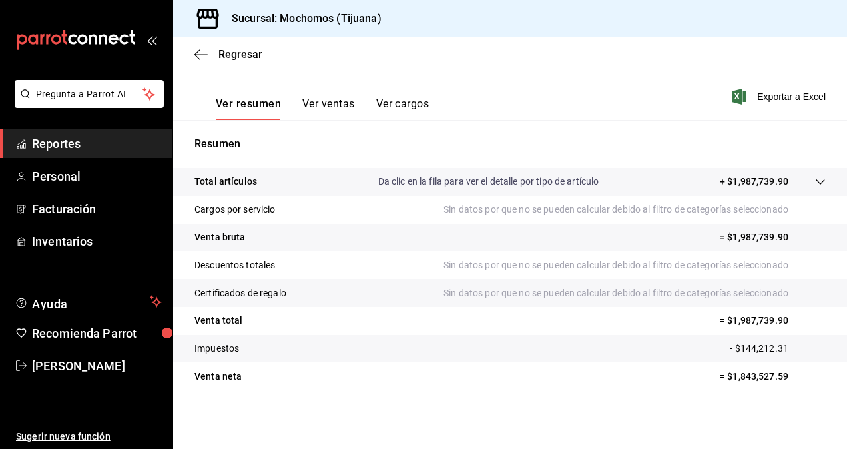
click at [101, 143] on span "Reportes" at bounding box center [97, 144] width 130 height 18
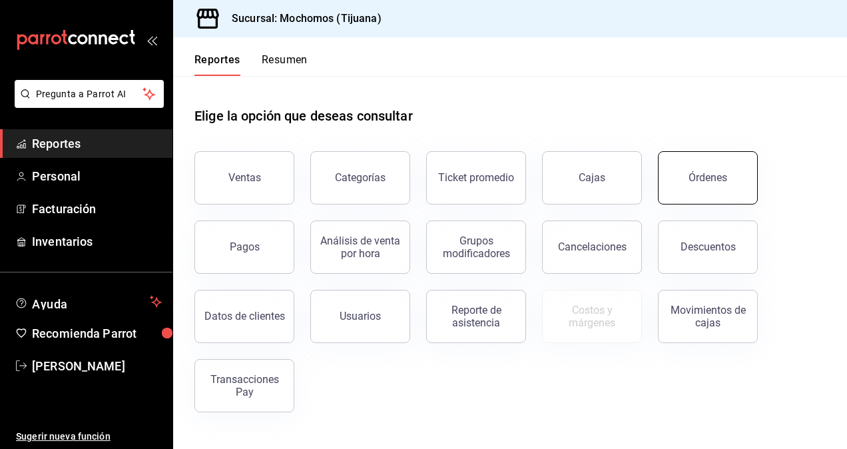
click at [681, 189] on button "Órdenes" at bounding box center [708, 177] width 100 height 53
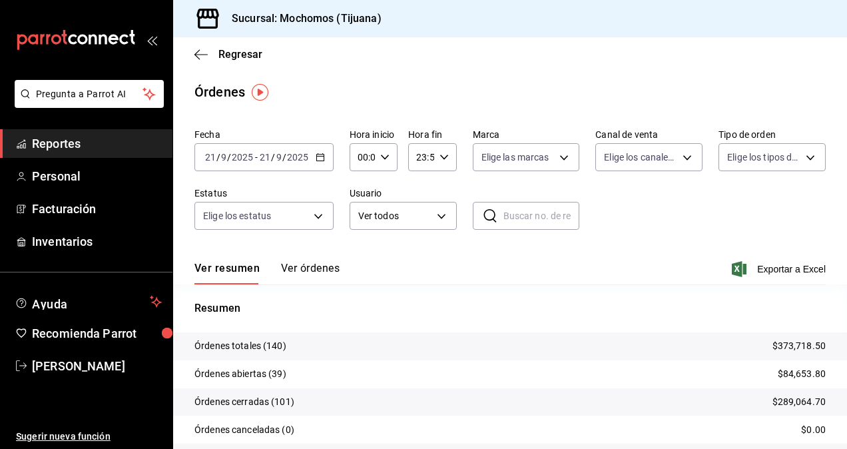
click at [91, 139] on span "Reportes" at bounding box center [97, 144] width 130 height 18
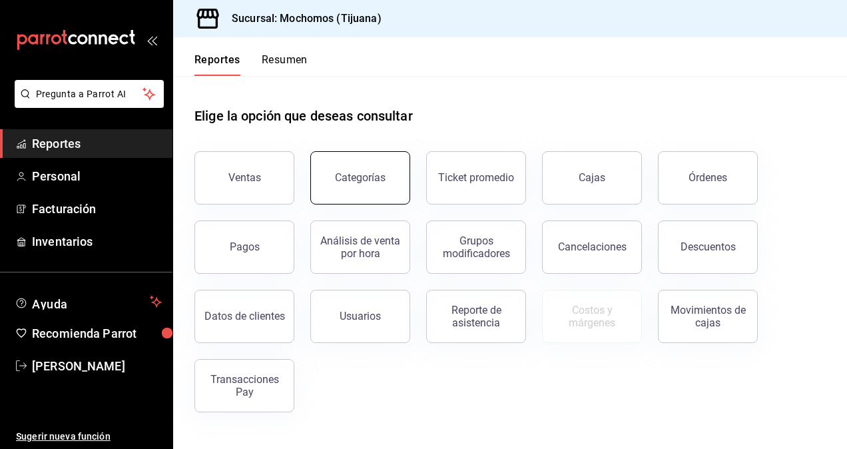
click at [350, 184] on button "Categorías" at bounding box center [360, 177] width 100 height 53
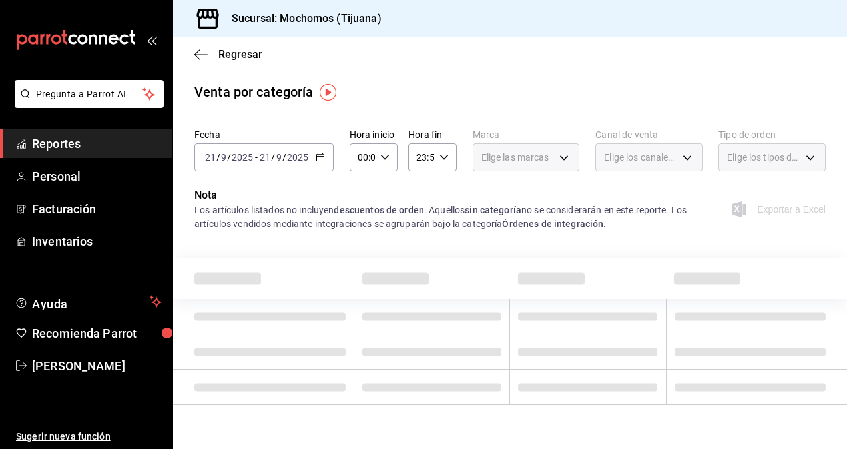
click at [324, 160] on div "2025-09-21 21 / 9 / 2025 - 2025-09-21 21 / 9 / 2025" at bounding box center [263, 157] width 139 height 28
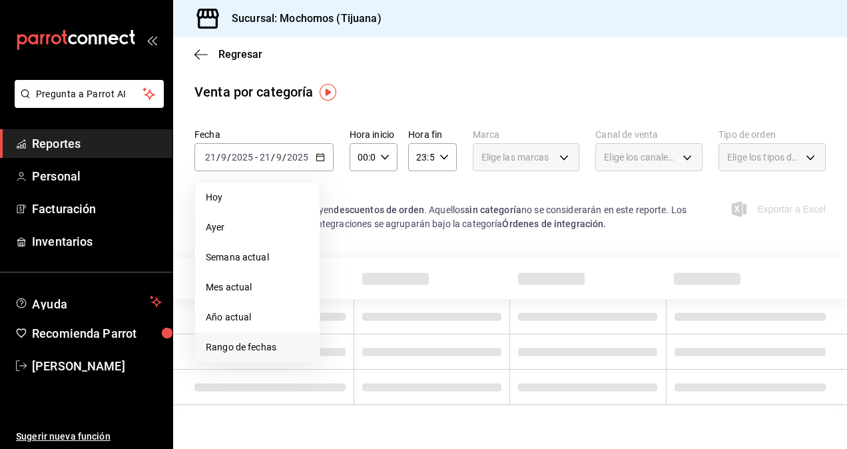
click at [272, 344] on span "Rango de fechas" at bounding box center [257, 347] width 103 height 14
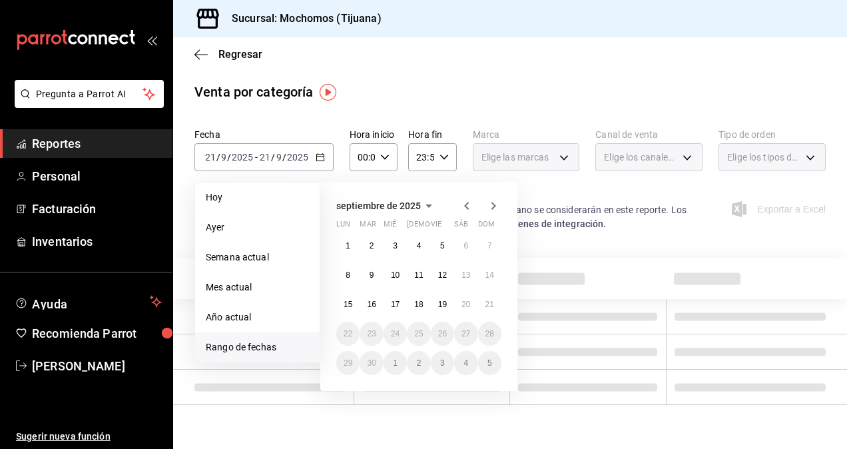
click at [326, 304] on div "septiembre de 2025 lun mar mié jue vie sáb dom 1 2 3 4 5 6 7 8 9 10 11 12 13 14…" at bounding box center [418, 286] width 197 height 209
click at [341, 303] on button "15" at bounding box center [347, 304] width 23 height 24
click at [493, 302] on abbr "21" at bounding box center [490, 304] width 9 height 9
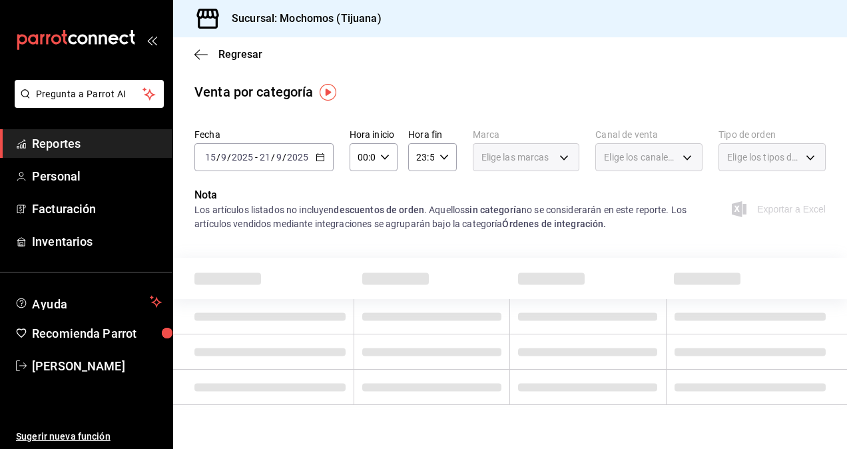
click at [382, 156] on icon "button" at bounding box center [384, 157] width 9 height 9
click at [362, 210] on button "05" at bounding box center [360, 217] width 19 height 27
type input "05:00"
click at [384, 191] on span "00" at bounding box center [385, 191] width 3 height 11
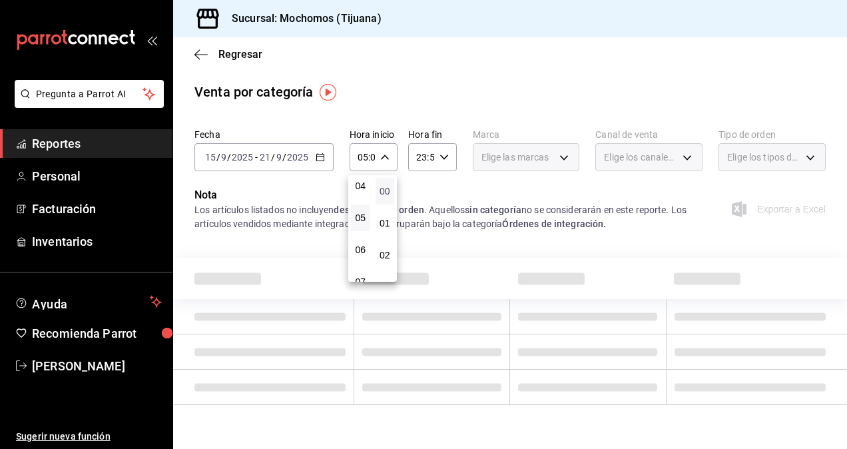
click at [386, 187] on span "00" at bounding box center [385, 191] width 3 height 11
click at [384, 186] on span "00" at bounding box center [385, 191] width 3 height 11
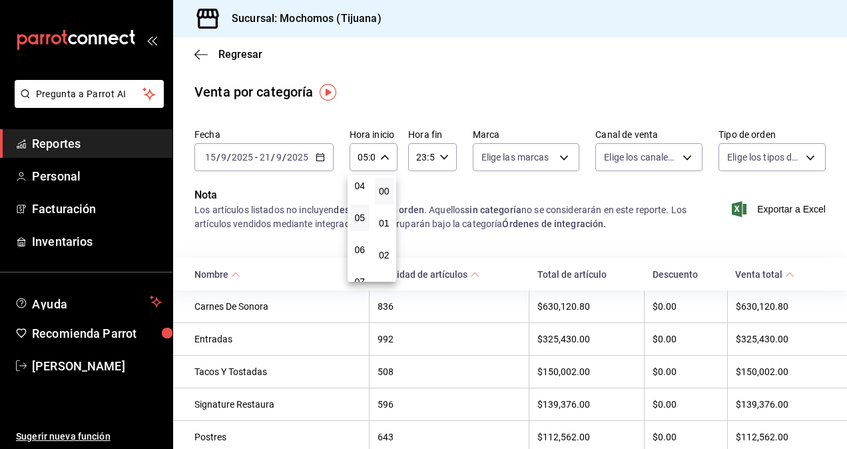
click at [428, 181] on div at bounding box center [423, 224] width 847 height 449
click at [446, 158] on div "23:59 Hora fin" at bounding box center [432, 157] width 48 height 28
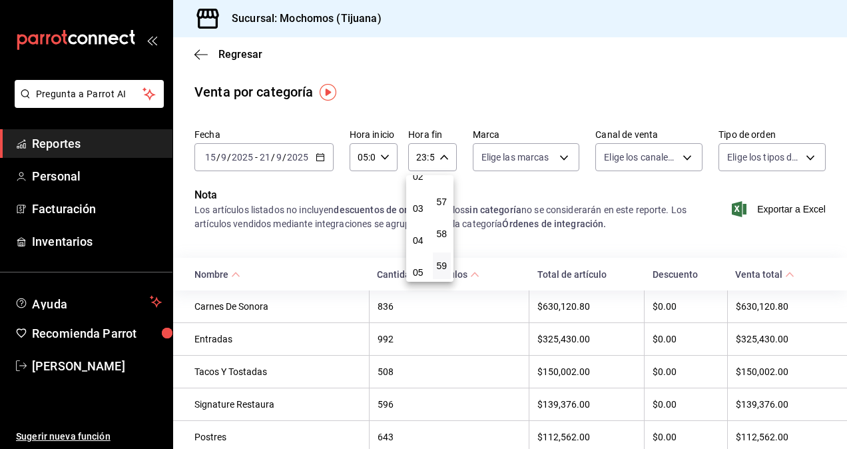
scroll to position [133, 0]
click at [418, 224] on button "05" at bounding box center [418, 217] width 19 height 27
click at [444, 197] on button "00" at bounding box center [442, 191] width 19 height 27
type input "05:00"
click at [503, 196] on div at bounding box center [423, 224] width 847 height 449
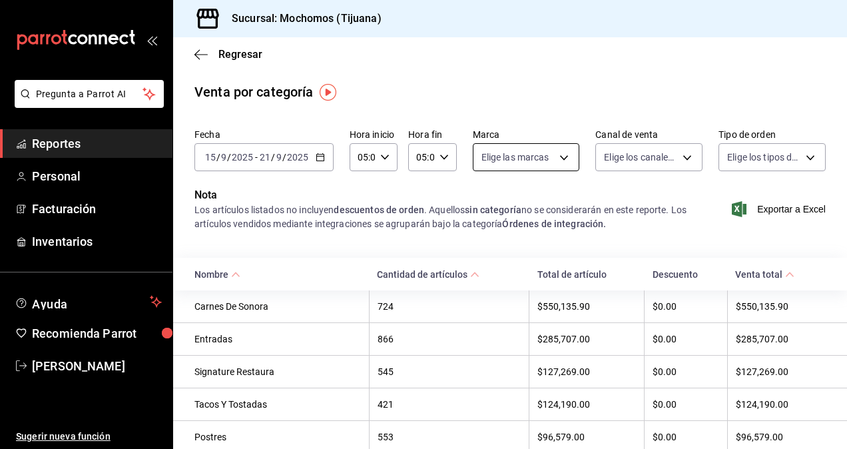
click at [560, 157] on body "Pregunta a Parrot AI Reportes Personal Facturación Inventarios Ayuda Recomienda…" at bounding box center [423, 224] width 847 height 449
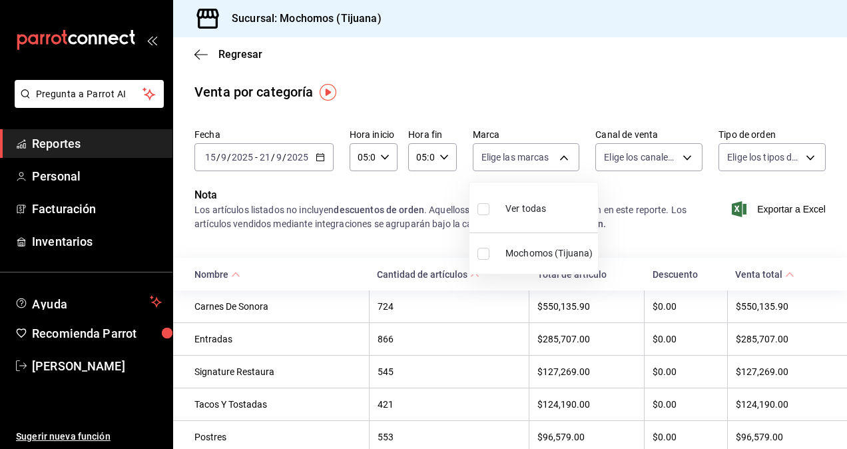
click at [478, 253] on input "checkbox" at bounding box center [484, 254] width 12 height 12
checkbox input "true"
type input "c300ab0f-4e96-434a-ab79-9fec8b673c9f"
checkbox input "true"
click at [684, 159] on div at bounding box center [423, 224] width 847 height 449
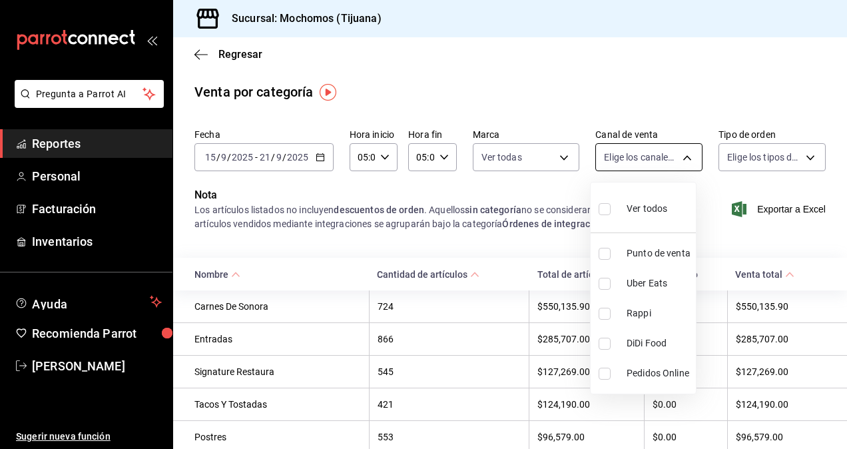
click at [681, 157] on body "Pregunta a Parrot AI Reportes Personal Facturación Inventarios Ayuda Recomienda…" at bounding box center [423, 224] width 847 height 449
click at [607, 206] on input "checkbox" at bounding box center [605, 209] width 12 height 12
checkbox input "true"
type input "PARROT,UBER_EATS,RAPPI,DIDI_FOOD,ONLINE"
checkbox input "true"
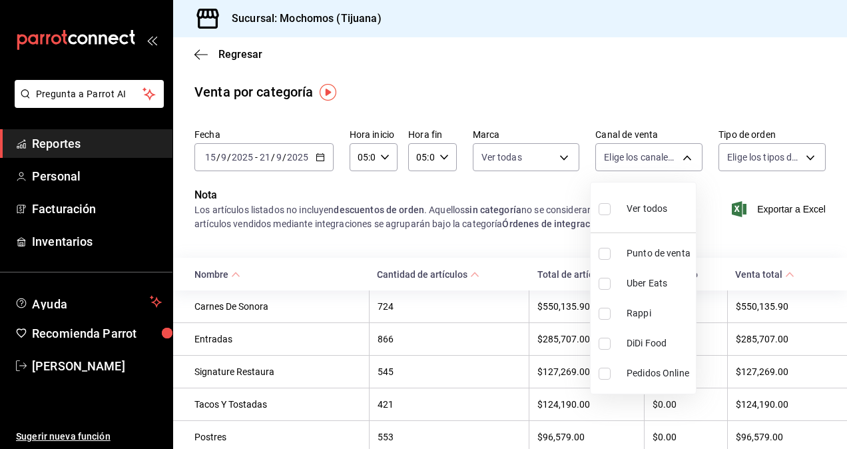
checkbox input "true"
click at [703, 186] on div at bounding box center [423, 224] width 847 height 449
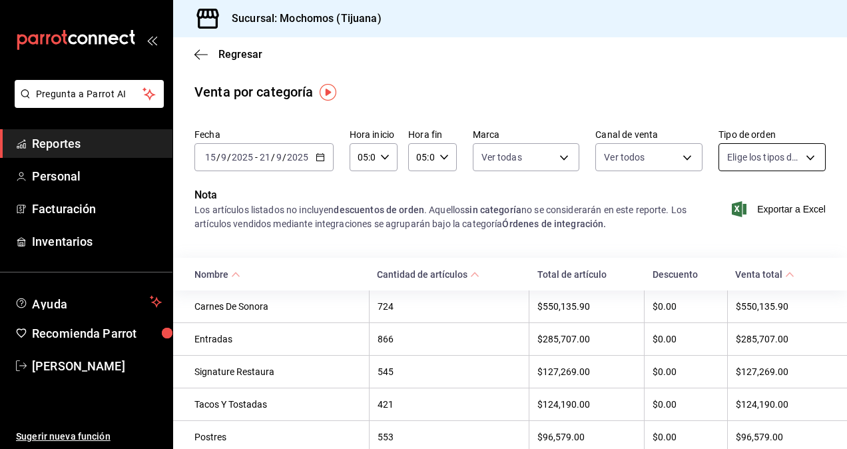
click at [803, 154] on body "Pregunta a Parrot AI Reportes Personal Facturación Inventarios Ayuda Recomienda…" at bounding box center [423, 224] width 847 height 449
click at [719, 210] on input "checkbox" at bounding box center [725, 209] width 12 height 12
checkbox input "true"
type input "59fdec9d-7e45-44f1-b527-5416629fe4e9,EXTERNAL"
checkbox input "true"
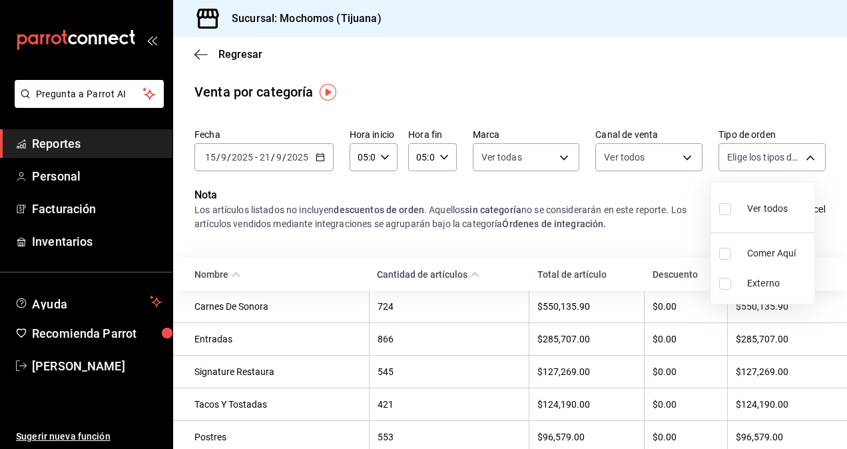
checkbox input "true"
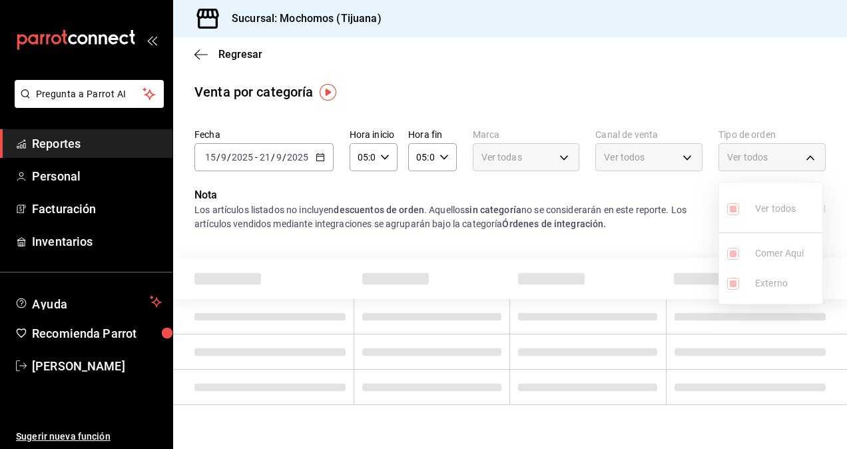
click at [677, 232] on div at bounding box center [423, 224] width 847 height 449
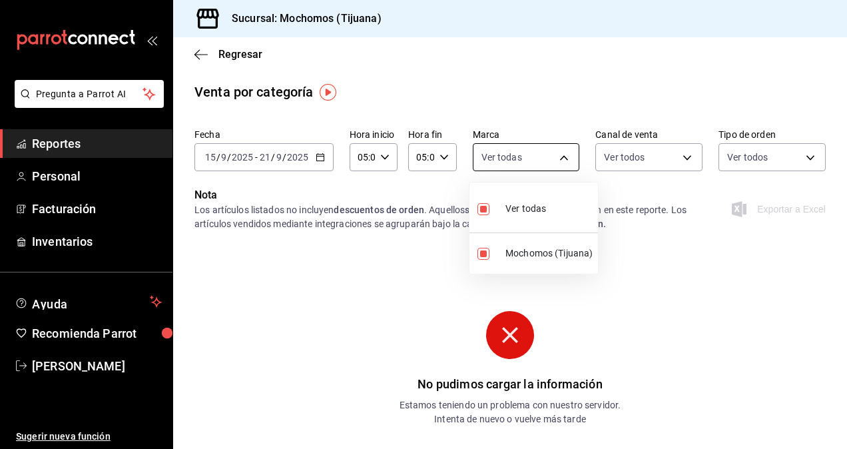
click at [563, 157] on body "Pregunta a Parrot AI Reportes Personal Facturación Inventarios Ayuda Recomienda…" at bounding box center [423, 224] width 847 height 449
click at [432, 189] on div at bounding box center [423, 224] width 847 height 449
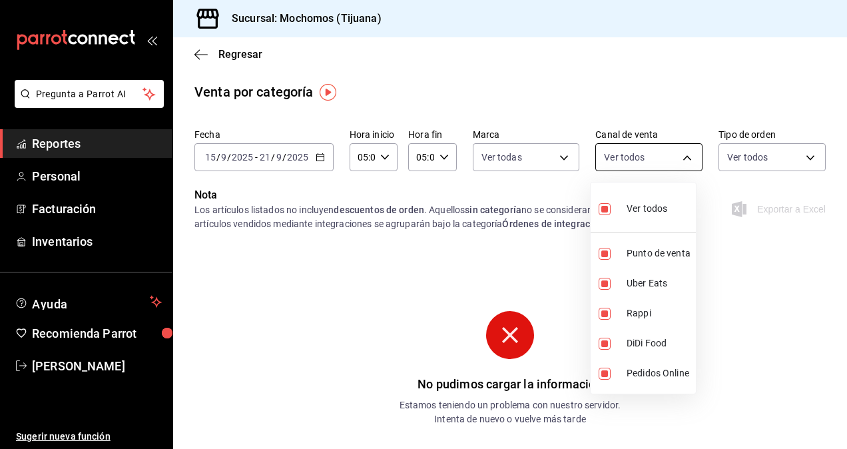
click at [673, 155] on body "Pregunta a Parrot AI Reportes Personal Facturación Inventarios Ayuda Recomienda…" at bounding box center [423, 224] width 847 height 449
click at [606, 254] on input "checkbox" at bounding box center [605, 254] width 12 height 12
checkbox input "false"
type input "UBER_EATS,RAPPI,DIDI_FOOD,ONLINE"
checkbox input "false"
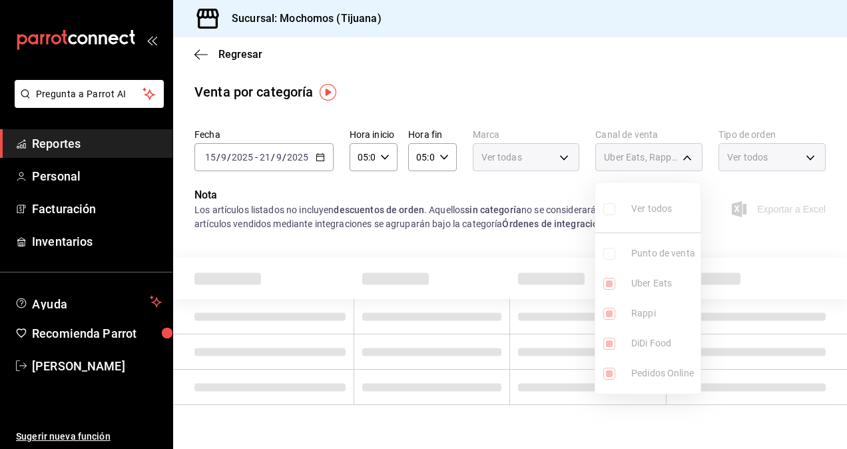
click at [564, 188] on div at bounding box center [423, 224] width 847 height 449
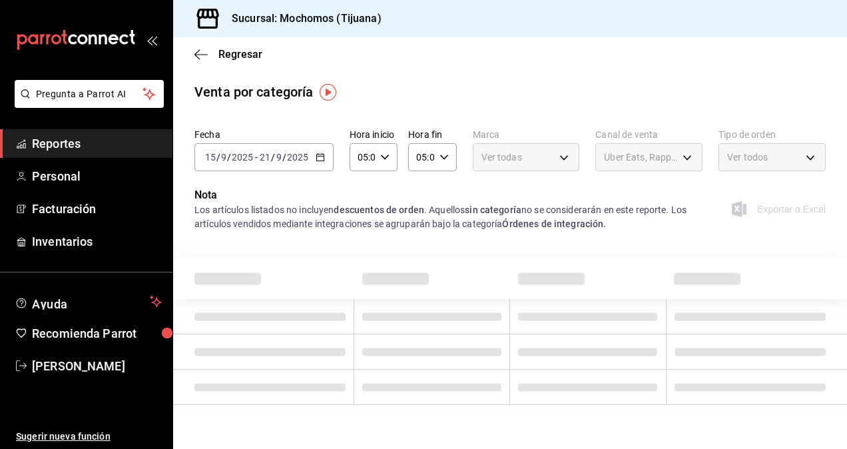
click at [685, 157] on div "Uber Eats, Rappi, DiDi Food, Pedidos Online" at bounding box center [648, 157] width 107 height 28
click at [687, 155] on div "Uber Eats, Rappi, DiDi Food, Pedidos Online" at bounding box center [648, 157] width 107 height 28
click at [688, 157] on div "Uber Eats, Rappi, DiDi Food, Pedidos Online" at bounding box center [648, 157] width 107 height 28
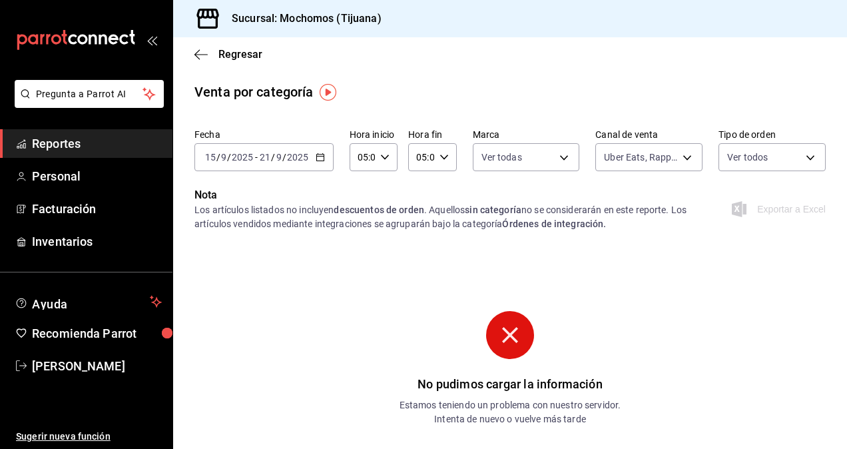
click at [321, 158] on icon "button" at bounding box center [320, 157] width 9 height 9
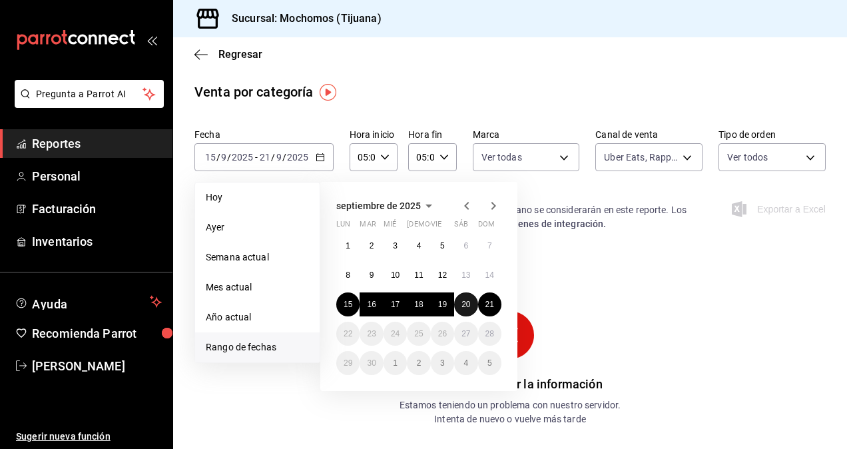
click at [464, 302] on abbr "20" at bounding box center [466, 304] width 9 height 9
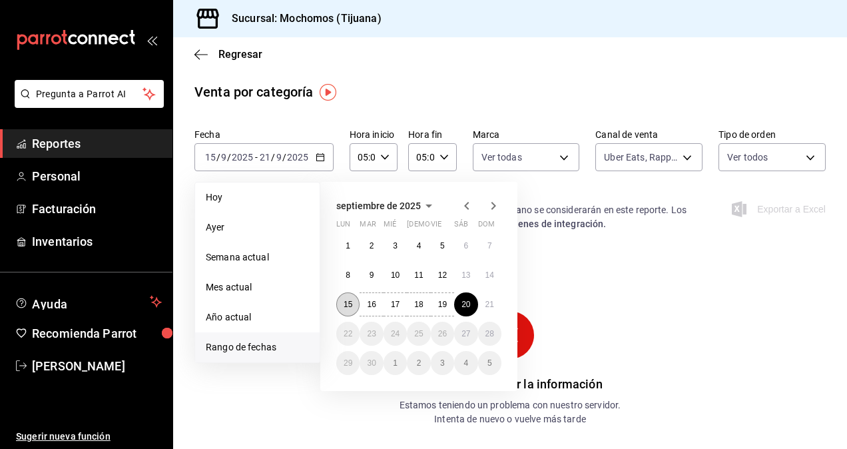
click at [339, 306] on button "15" at bounding box center [347, 304] width 23 height 24
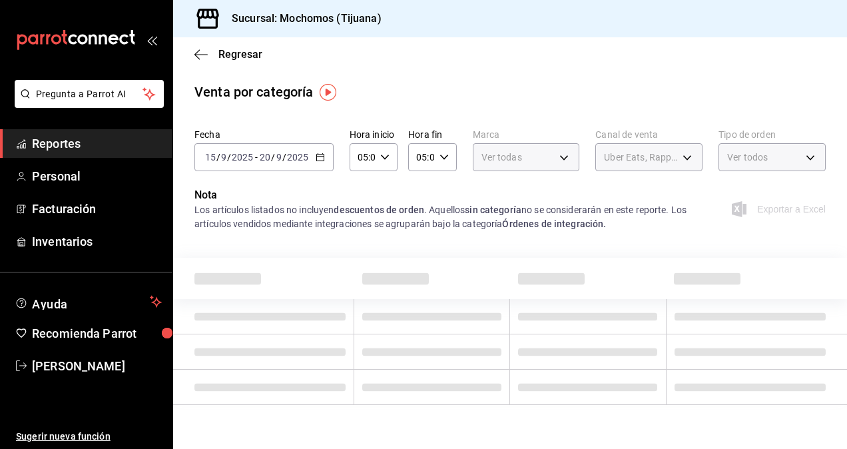
type input "00:00"
type input "23:59"
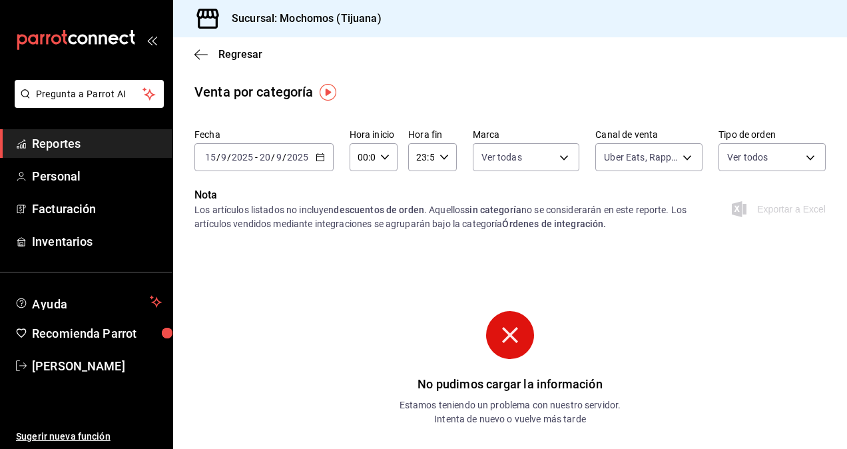
click at [383, 156] on icon "button" at bounding box center [384, 157] width 9 height 9
click at [361, 220] on span "05" at bounding box center [360, 217] width 3 height 11
type input "05:00"
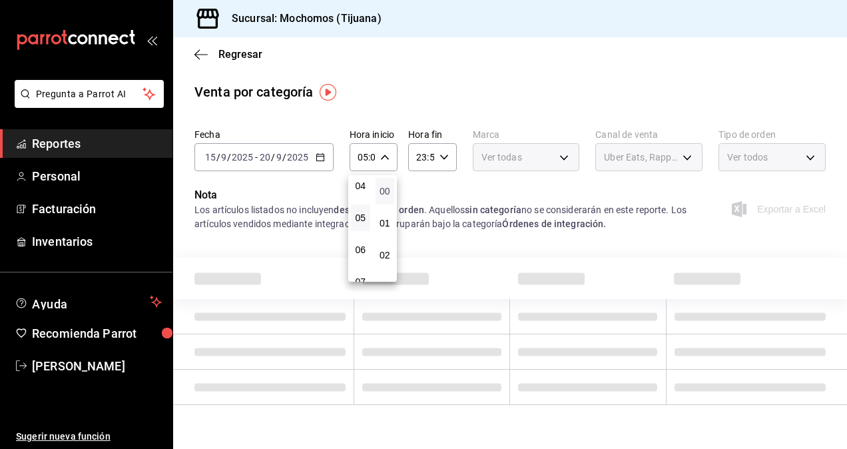
click at [384, 192] on span "00" at bounding box center [385, 191] width 3 height 11
click at [446, 157] on div at bounding box center [423, 224] width 847 height 449
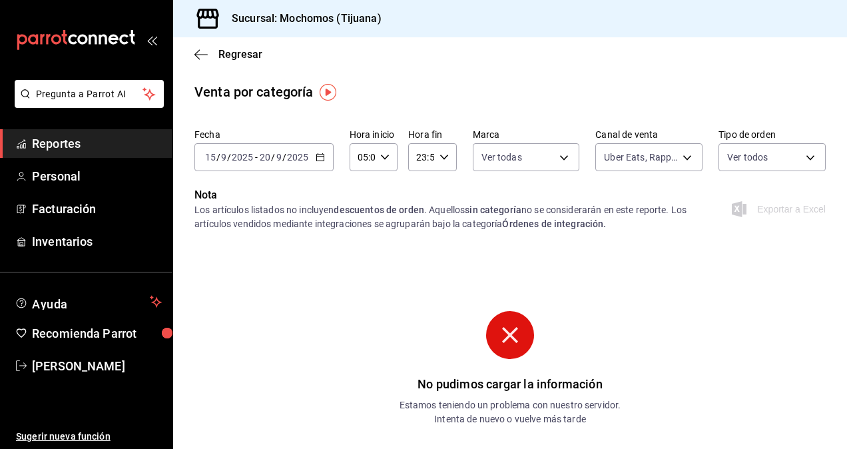
click at [446, 157] on div "23:59 Hora fin" at bounding box center [432, 157] width 48 height 28
click at [417, 218] on span "05" at bounding box center [418, 223] width 3 height 11
click at [444, 190] on span "00" at bounding box center [442, 191] width 3 height 11
type input "05:00"
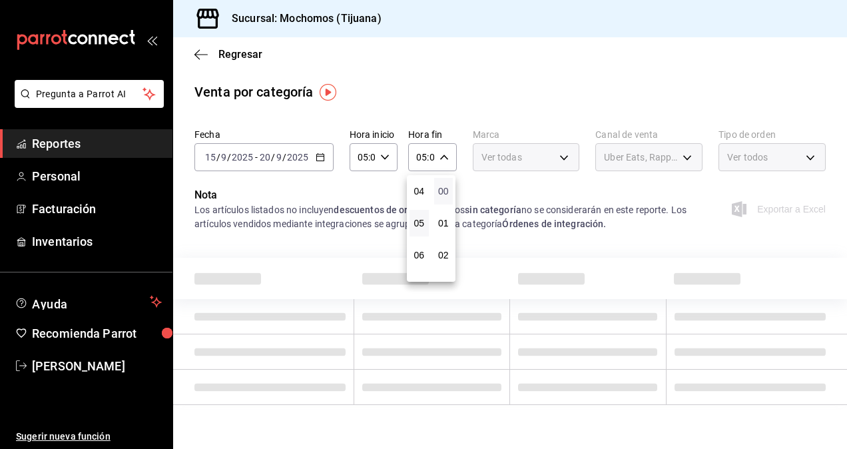
click at [446, 190] on span "00" at bounding box center [443, 191] width 3 height 11
click at [490, 186] on div at bounding box center [423, 224] width 847 height 449
click at [565, 159] on div "Ver todas" at bounding box center [526, 157] width 107 height 28
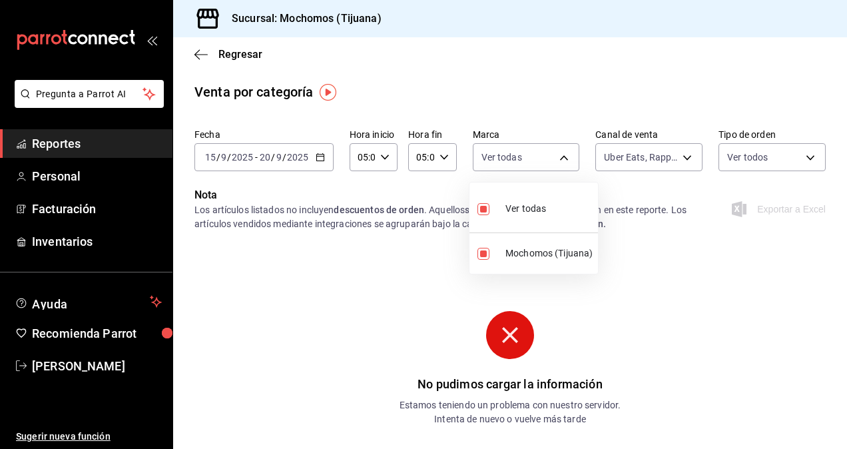
click at [555, 161] on body "Pregunta a Parrot AI Reportes Personal Facturación Inventarios Ayuda Recomienda…" at bounding box center [423, 224] width 847 height 449
click at [486, 201] on label at bounding box center [486, 208] width 17 height 19
click at [486, 203] on input "checkbox" at bounding box center [484, 209] width 12 height 12
checkbox input "true"
type input "c300ab0f-4e96-434a-ab79-9fec8b673c9f"
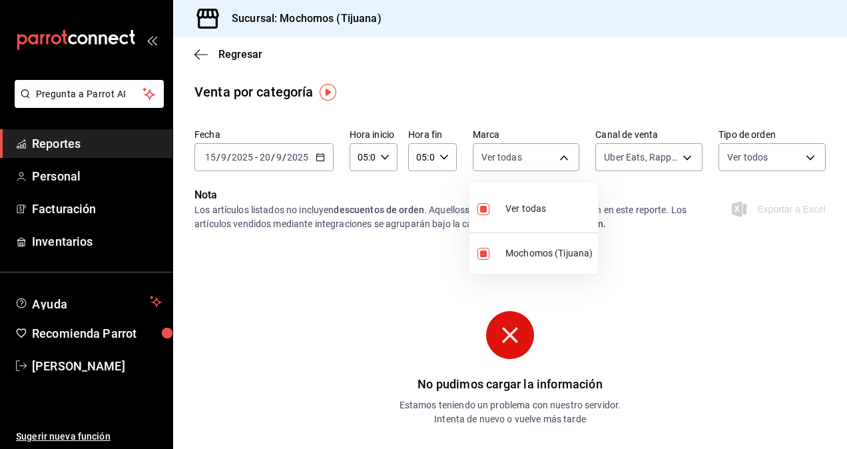
checkbox input "true"
click at [85, 155] on div at bounding box center [423, 224] width 847 height 449
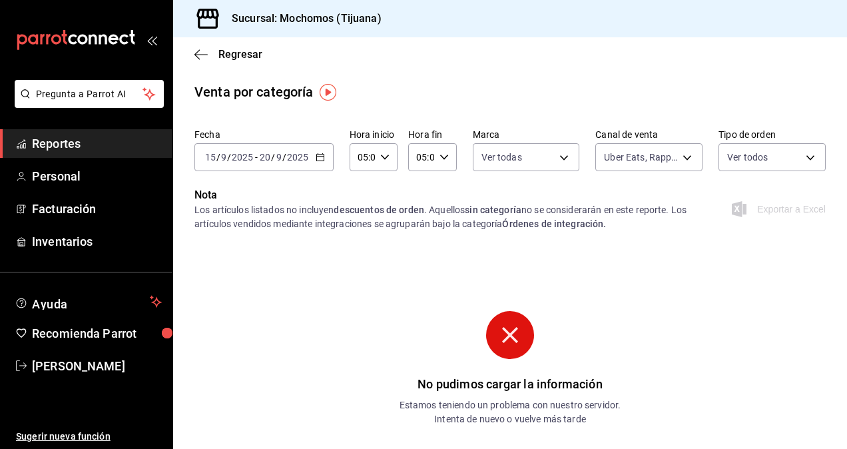
click at [95, 147] on span "Reportes" at bounding box center [97, 144] width 130 height 18
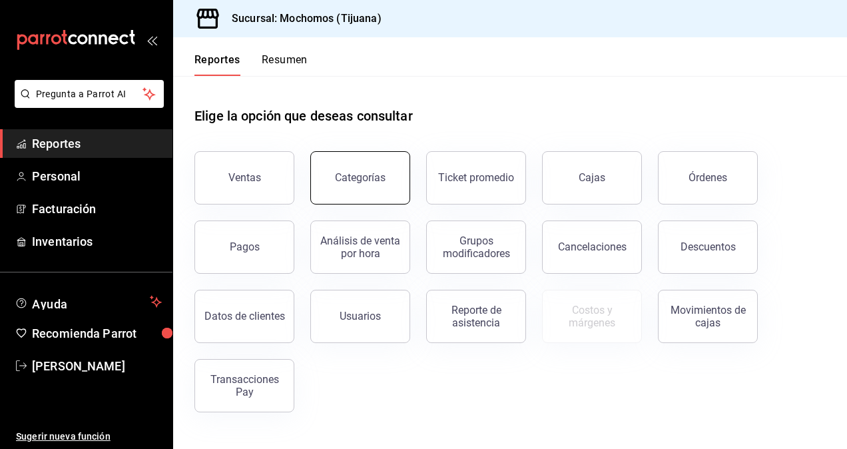
click at [381, 184] on button "Categorías" at bounding box center [360, 177] width 100 height 53
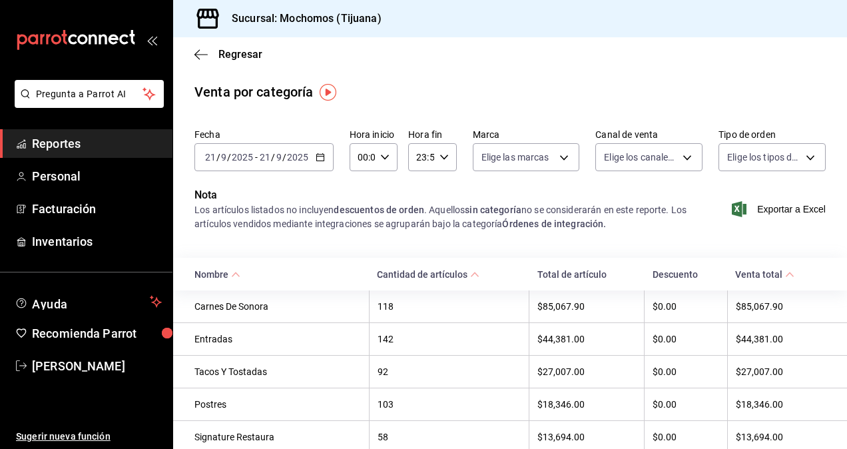
click at [319, 159] on icon "button" at bounding box center [320, 157] width 9 height 9
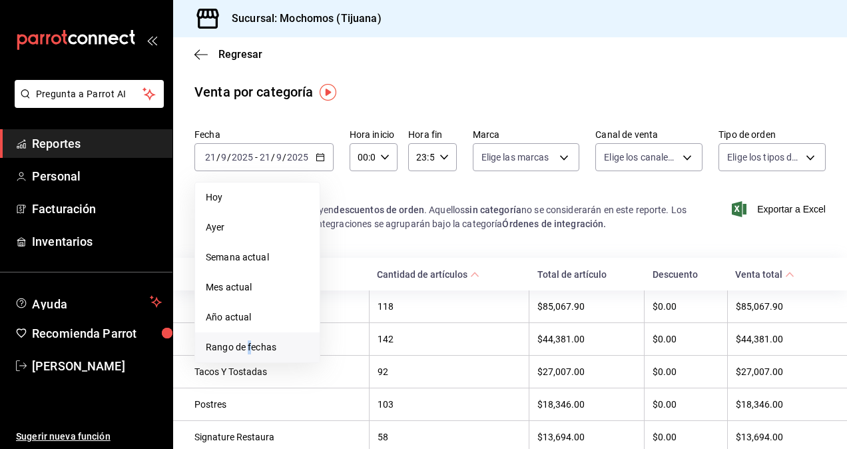
click at [248, 345] on span "Rango de fechas" at bounding box center [257, 347] width 103 height 14
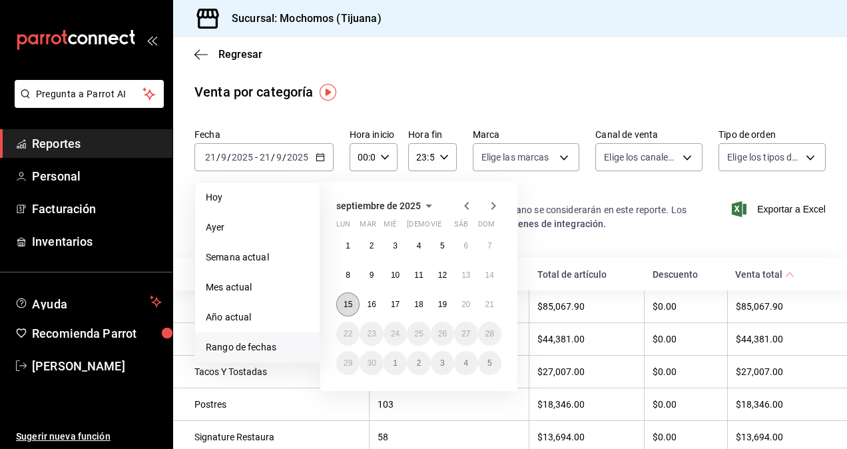
click at [356, 306] on button "15" at bounding box center [347, 304] width 23 height 24
click at [468, 308] on abbr "20" at bounding box center [466, 304] width 9 height 9
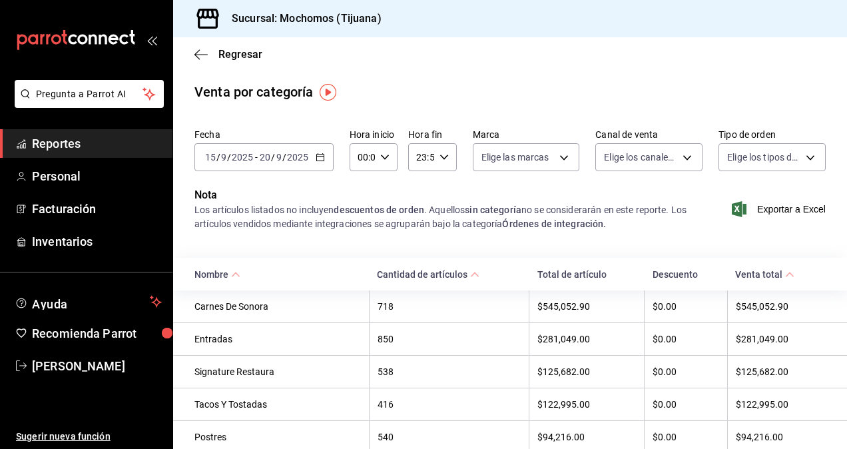
click at [386, 153] on icon "button" at bounding box center [384, 157] width 9 height 9
click at [360, 222] on span "05" at bounding box center [360, 217] width 3 height 11
type input "05:00"
click at [384, 193] on span "00" at bounding box center [384, 191] width 3 height 11
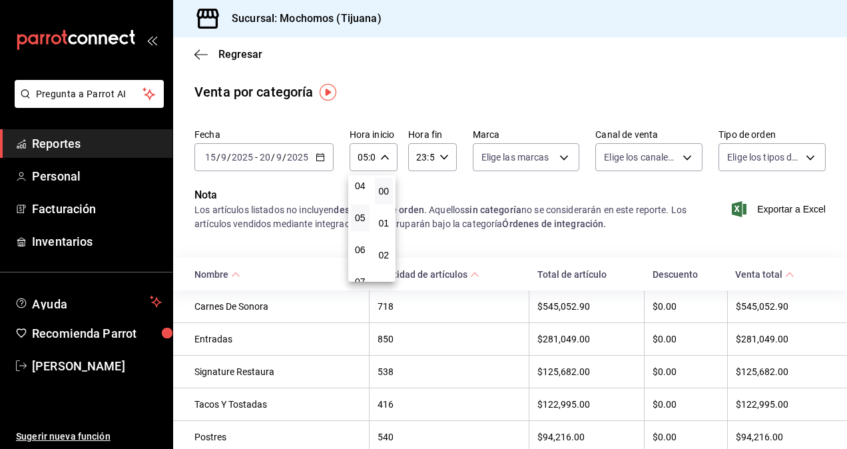
click at [426, 187] on div at bounding box center [423, 224] width 847 height 449
click at [441, 155] on icon "button" at bounding box center [444, 157] width 9 height 9
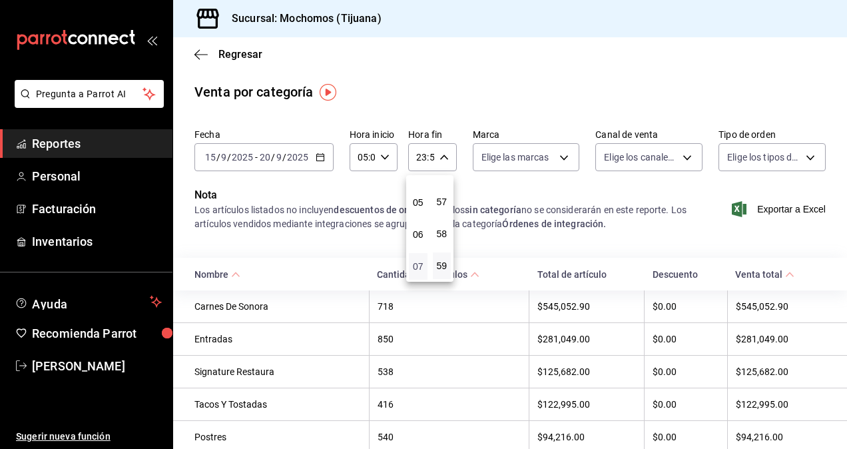
scroll to position [128, 0]
click at [419, 224] on span "05" at bounding box center [418, 223] width 3 height 11
click at [447, 200] on button "00" at bounding box center [442, 191] width 19 height 27
type input "05:00"
click at [478, 194] on div at bounding box center [423, 224] width 847 height 449
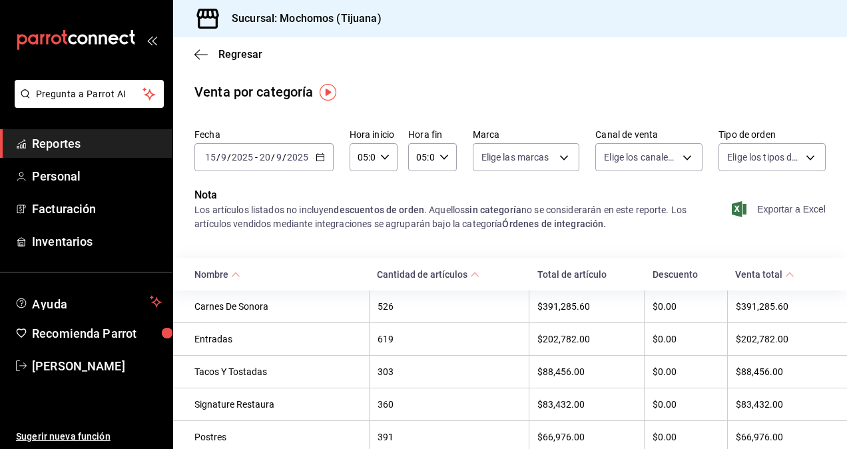
click at [781, 209] on span "Exportar a Excel" at bounding box center [780, 209] width 91 height 16
